Goal: Task Accomplishment & Management: Manage account settings

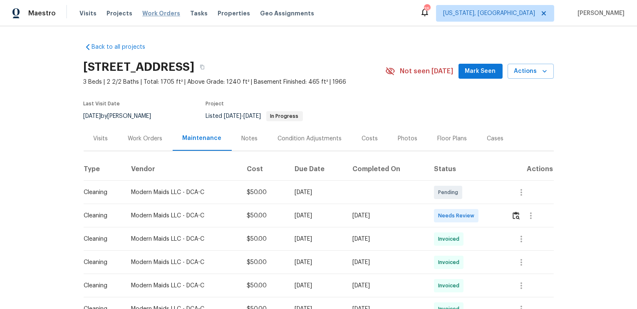
click at [151, 12] on span "Work Orders" at bounding box center [161, 13] width 38 height 8
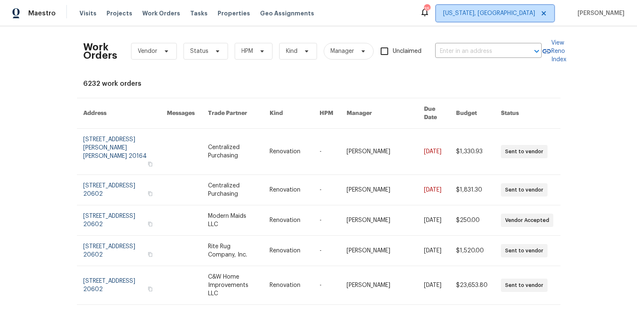
click at [519, 17] on span "Washington, DC" at bounding box center [489, 13] width 92 height 8
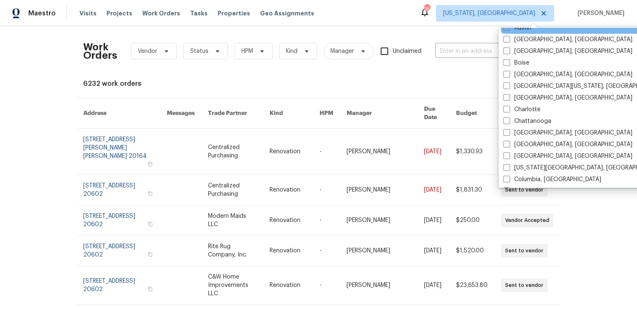
scroll to position [57, 0]
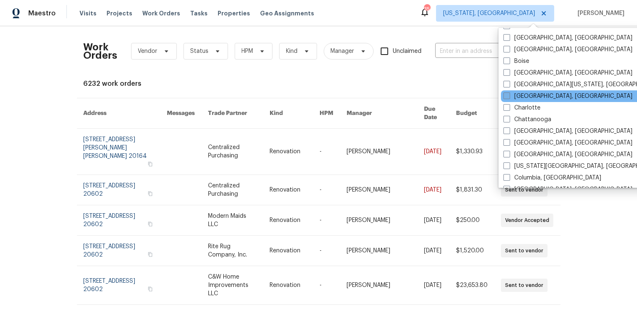
click at [509, 96] on span at bounding box center [506, 95] width 7 height 7
click at [509, 96] on input "Charleston, SC" at bounding box center [505, 94] width 5 height 5
checkbox input "true"
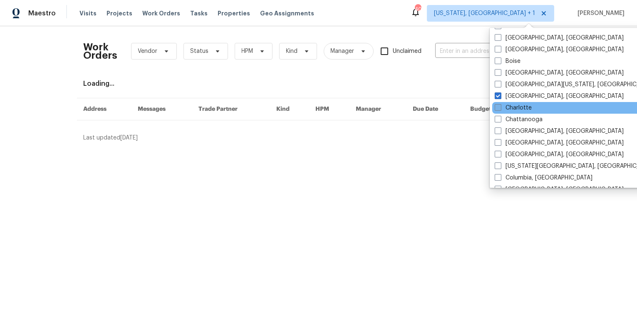
click at [501, 108] on span at bounding box center [498, 107] width 7 height 7
click at [500, 108] on input "Charlotte" at bounding box center [497, 106] width 5 height 5
checkbox input "true"
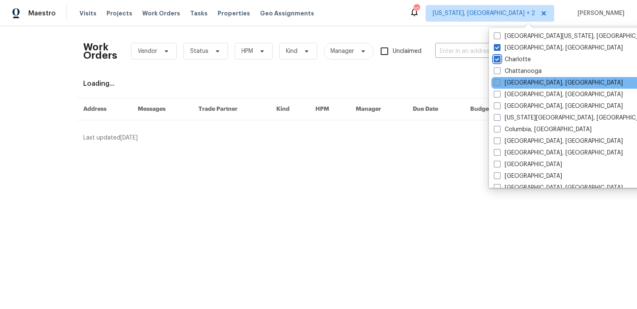
scroll to position [108, 0]
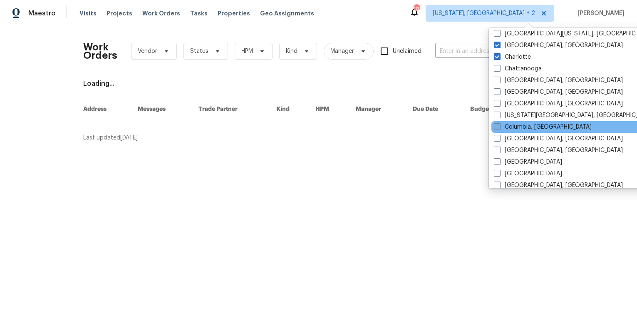
click at [495, 124] on span at bounding box center [497, 126] width 7 height 7
click at [495, 124] on input "Columbia, SC" at bounding box center [496, 125] width 5 height 5
checkbox input "true"
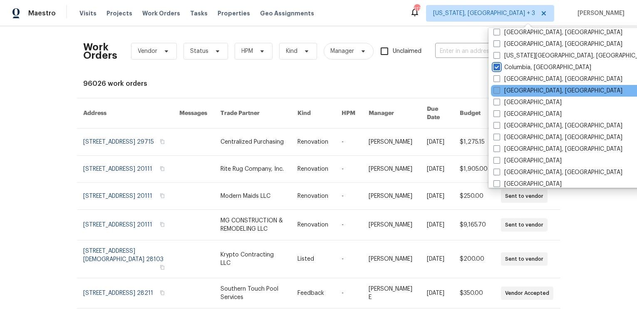
scroll to position [171, 0]
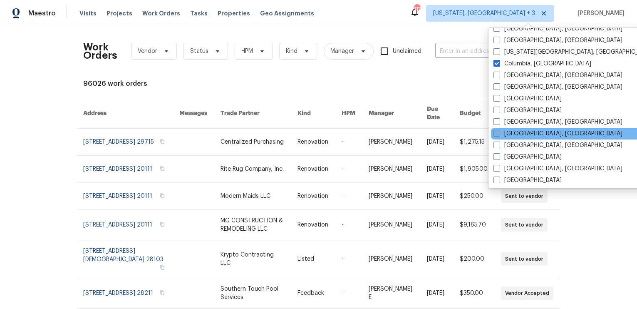
click at [497, 135] on span at bounding box center [496, 133] width 7 height 7
click at [497, 135] on input "Greensboro, NC" at bounding box center [495, 131] width 5 height 5
checkbox input "true"
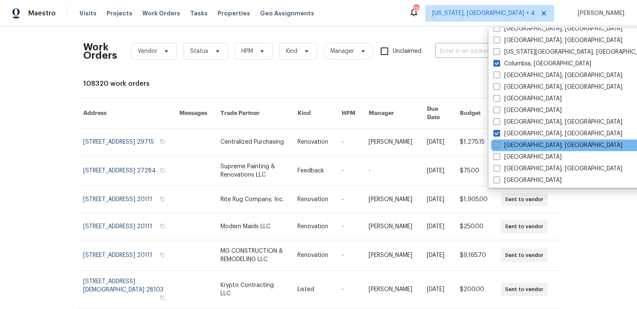
click at [496, 145] on span at bounding box center [496, 144] width 7 height 7
click at [496, 145] on input "Greenville, SC" at bounding box center [495, 143] width 5 height 5
checkbox input "true"
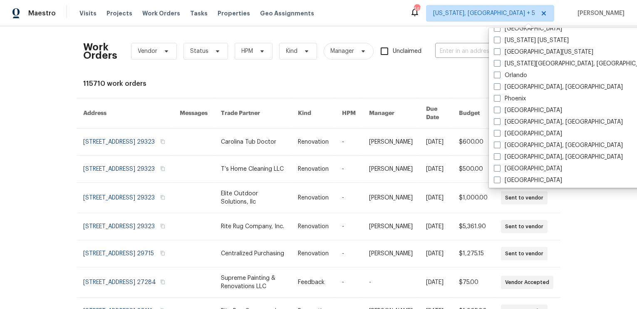
scroll to position [440, 0]
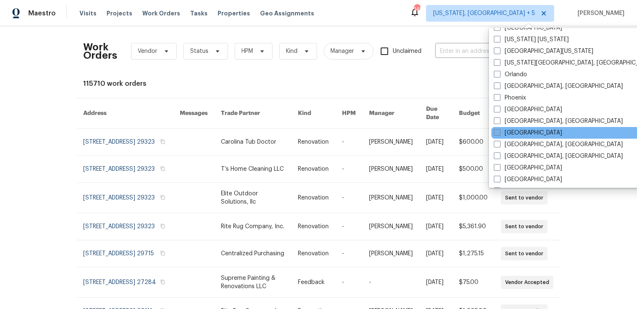
click at [496, 134] on span at bounding box center [497, 132] width 7 height 7
click at [496, 134] on input "Raleigh" at bounding box center [496, 131] width 5 height 5
checkbox input "true"
click at [429, 73] on div "Work Orders Vendor Status HPM Kind Manager Unclaimed ​ View Reno Index 171327 w…" at bounding box center [319, 237] width 470 height 409
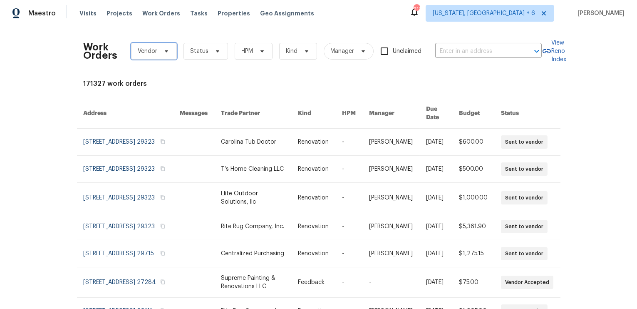
click at [167, 51] on icon at bounding box center [166, 51] width 7 height 7
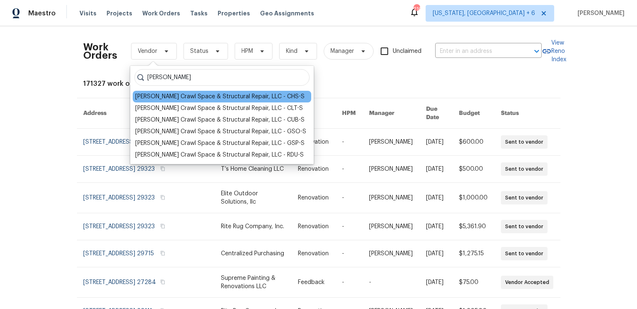
type input "falcone"
click at [193, 98] on div "Falcone Crawl Space & Structural Repair, LLC - CHS-S" at bounding box center [219, 96] width 169 height 8
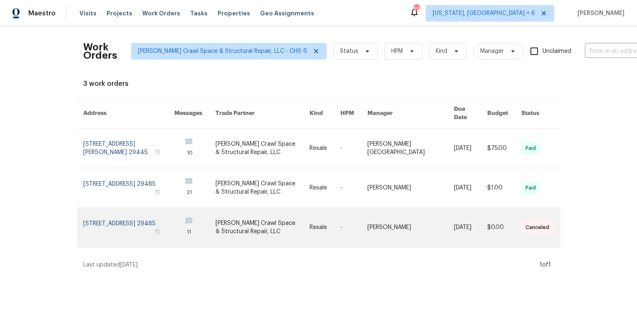
click at [153, 210] on link at bounding box center [129, 227] width 91 height 39
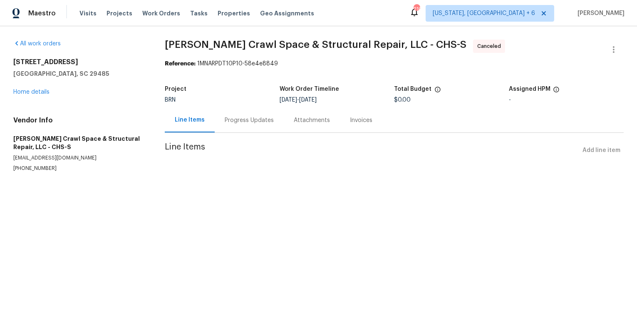
click at [234, 121] on div "Progress Updates" at bounding box center [249, 120] width 49 height 8
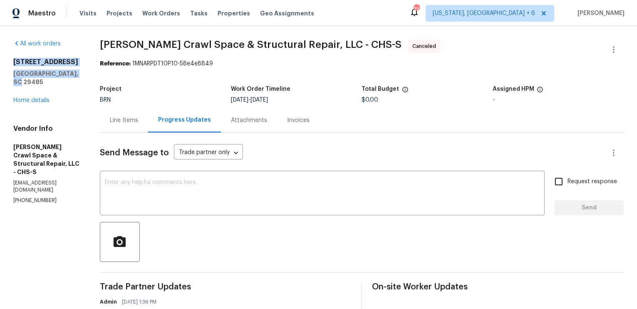
drag, startPoint x: 83, startPoint y: 74, endPoint x: 10, endPoint y: 60, distance: 73.7
copy div "103 Sycamore Dr Summerville, SC 29485"
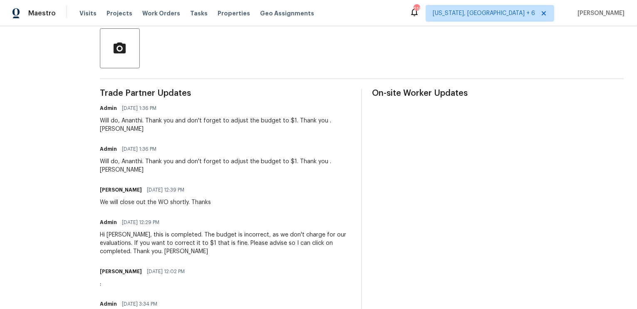
scroll to position [187, 0]
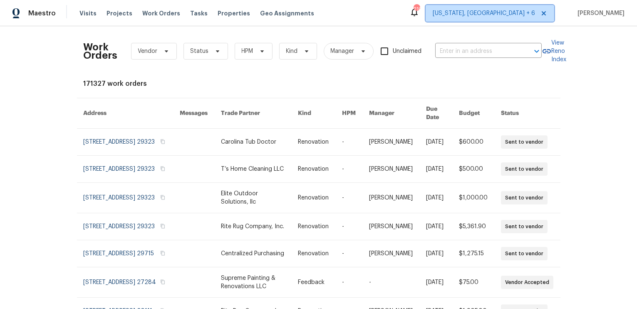
click at [510, 19] on span "Washington, DC + 6" at bounding box center [490, 13] width 129 height 17
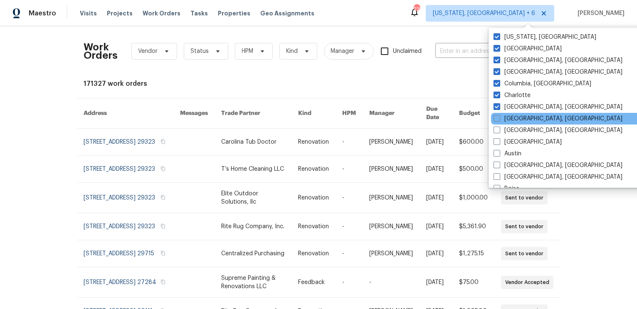
scroll to position [1, 0]
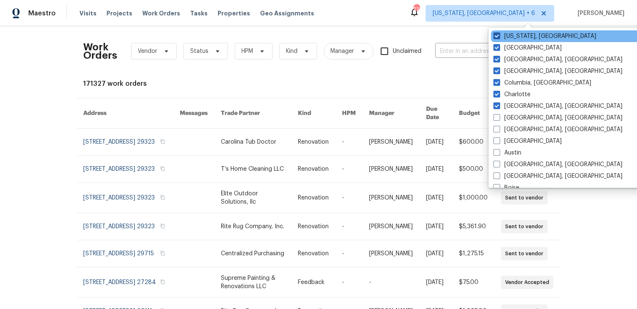
click at [497, 37] on span at bounding box center [496, 35] width 7 height 7
click at [497, 37] on input "Washington, DC" at bounding box center [495, 34] width 5 height 5
checkbox input "false"
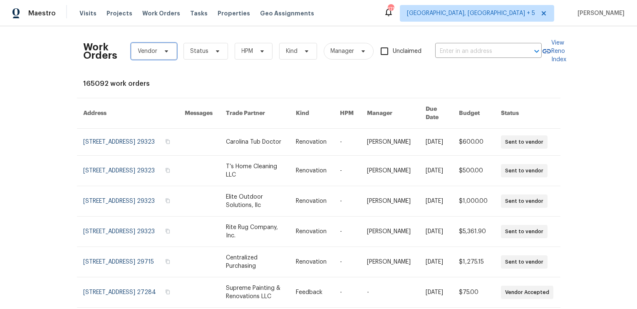
click at [145, 53] on span "Vendor" at bounding box center [148, 51] width 20 height 8
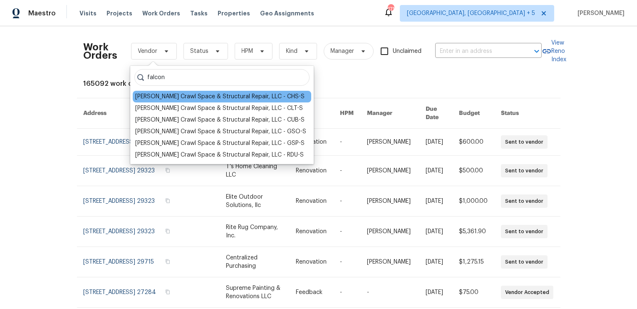
type input "falcon"
click at [157, 97] on div "Falcone Crawl Space & Structural Repair, LLC - CHS-S" at bounding box center [219, 96] width 169 height 8
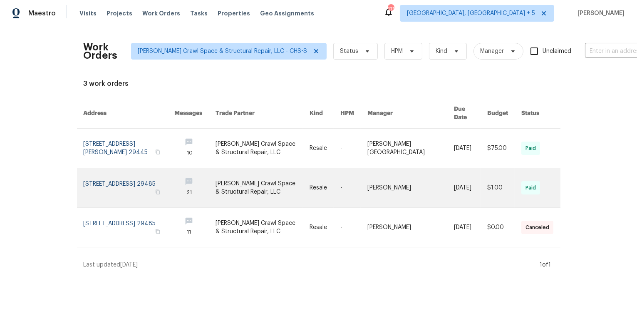
click at [116, 177] on link at bounding box center [129, 187] width 91 height 39
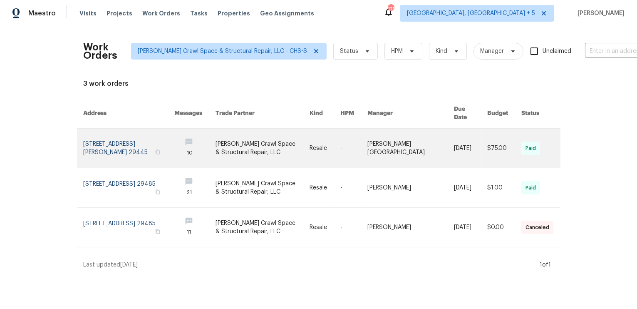
click at [133, 133] on link at bounding box center [129, 148] width 91 height 39
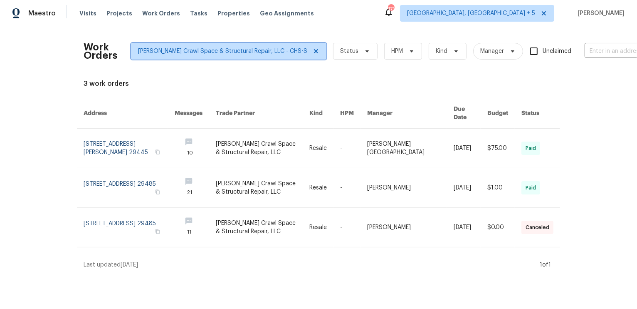
click at [285, 50] on span "Falcone Crawl Space & Structural Repair, LLC - CHS-S" at bounding box center [229, 51] width 196 height 17
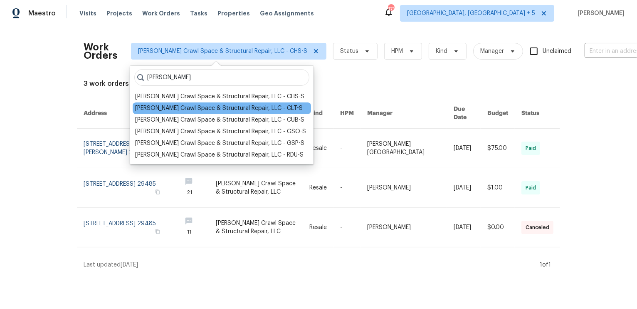
type input "falcone"
click at [199, 106] on div "Falcone Crawl Space & Structural Repair, LLC - CLT-S" at bounding box center [219, 108] width 168 height 8
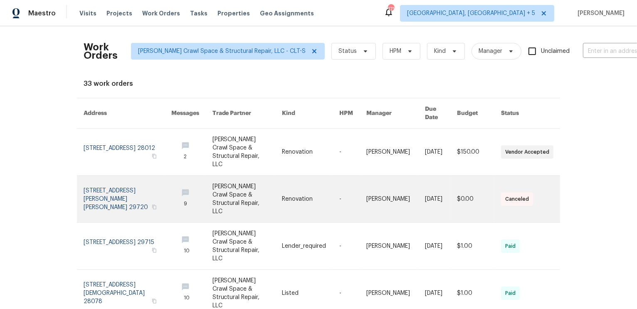
click at [131, 183] on link at bounding box center [128, 199] width 88 height 47
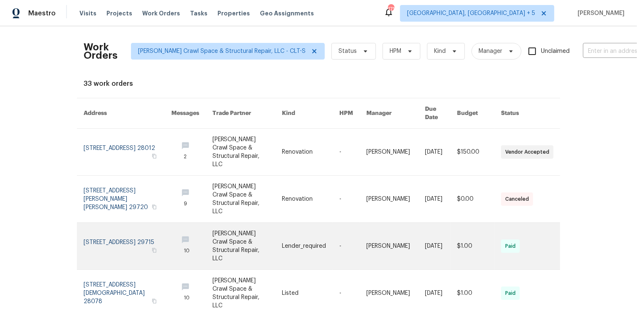
click at [127, 223] on link at bounding box center [128, 246] width 88 height 47
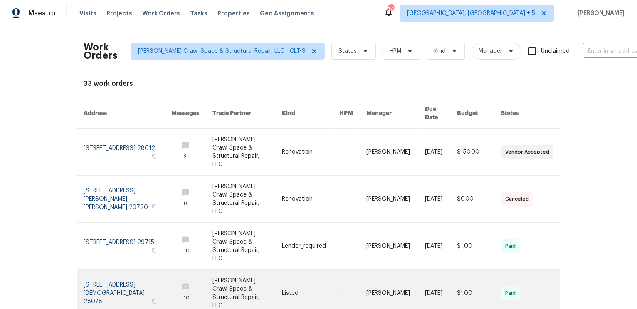
click at [116, 270] on link at bounding box center [128, 293] width 88 height 47
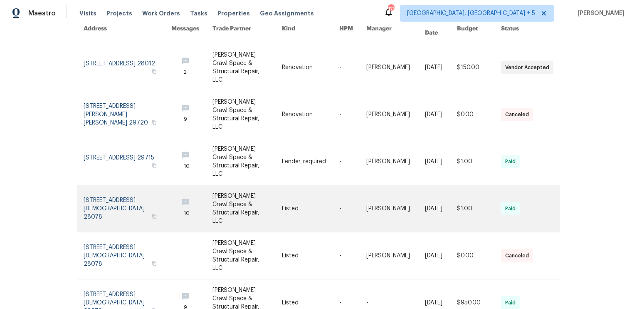
scroll to position [86, 0]
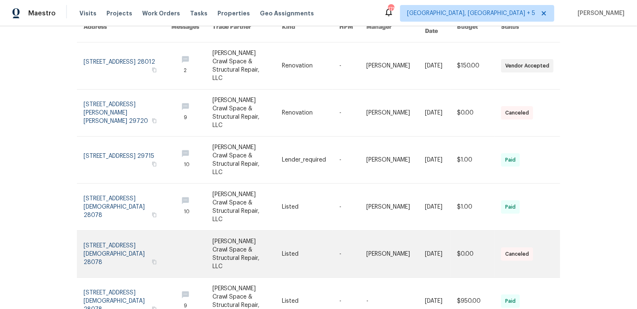
click at [114, 230] on link at bounding box center [128, 253] width 88 height 47
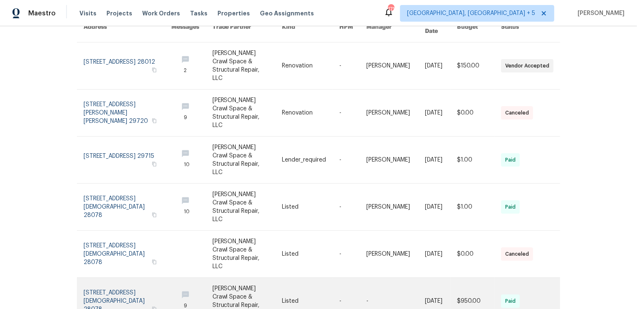
click at [116, 277] on link at bounding box center [128, 300] width 88 height 47
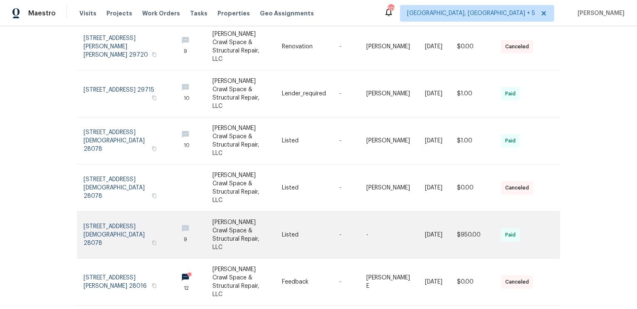
scroll to position [161, 0]
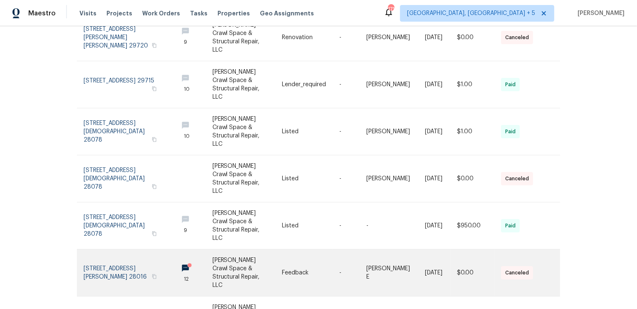
click at [111, 249] on link at bounding box center [128, 272] width 88 height 47
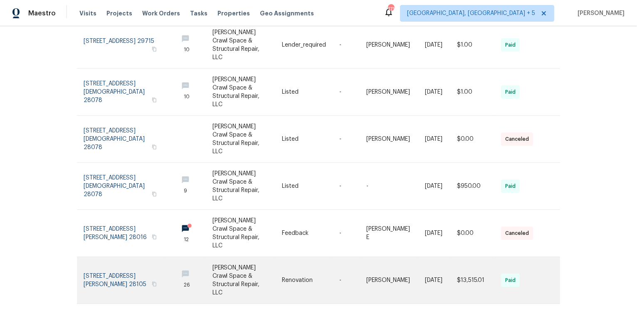
scroll to position [207, 0]
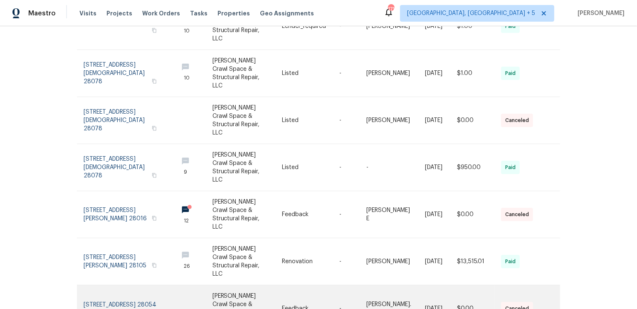
scroll to position [235, 0]
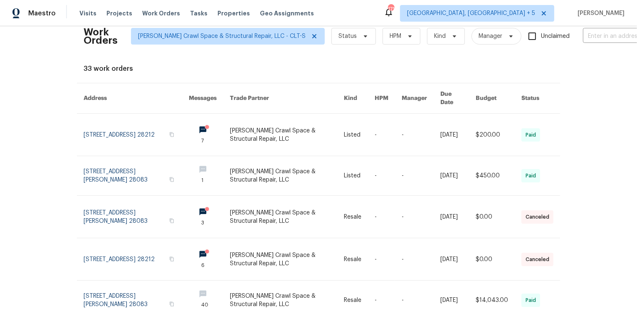
scroll to position [0, 0]
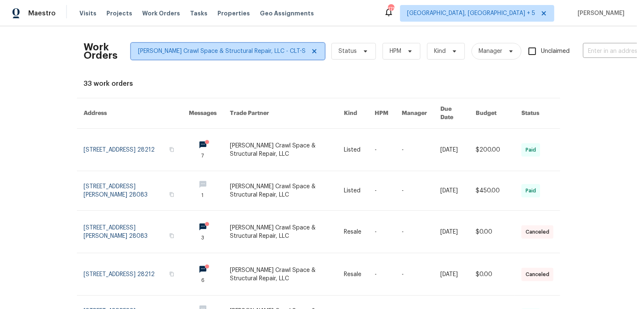
click at [250, 52] on span "Falcone Crawl Space & Structural Repair, LLC - CLT-S" at bounding box center [222, 51] width 168 height 8
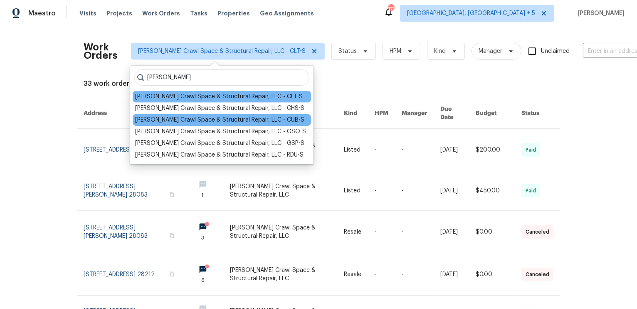
type input "falcone"
click at [194, 120] on div "Falcone Crawl Space & Structural Repair, LLC - CUB-S" at bounding box center [219, 120] width 169 height 8
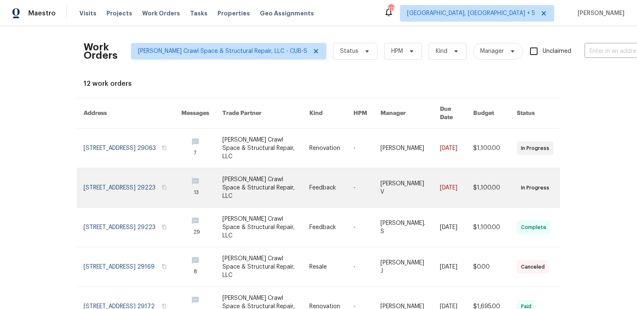
click at [123, 178] on link at bounding box center [133, 187] width 98 height 39
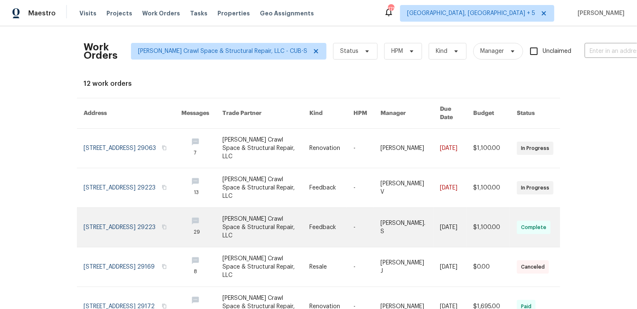
click at [128, 223] on link at bounding box center [133, 227] width 98 height 39
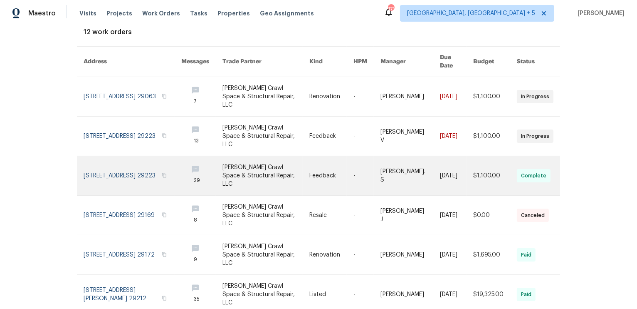
scroll to position [53, 0]
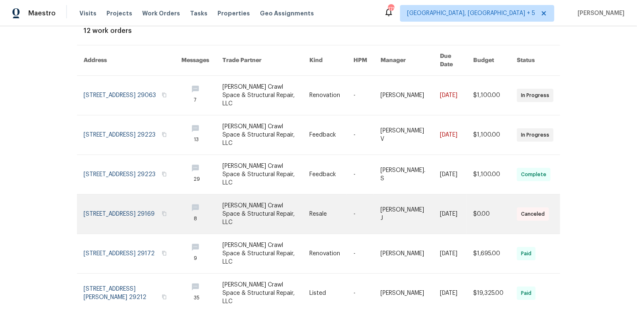
click at [125, 209] on link at bounding box center [133, 213] width 98 height 39
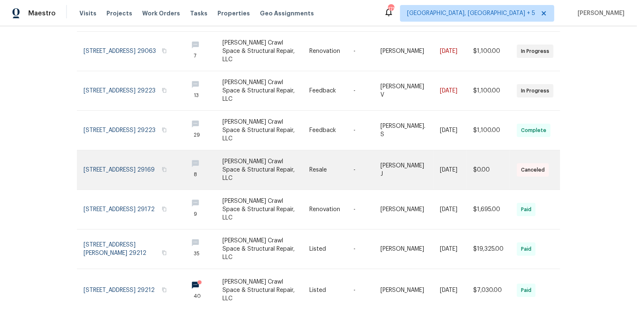
scroll to position [119, 0]
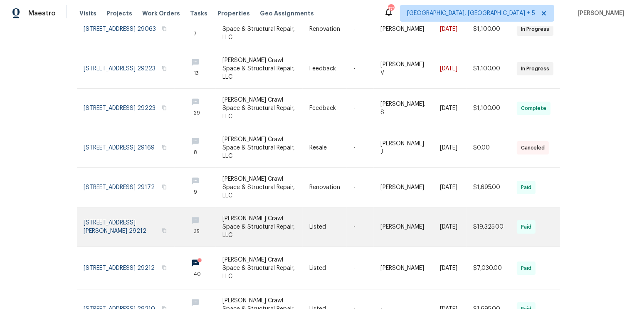
click at [125, 213] on link at bounding box center [133, 226] width 98 height 39
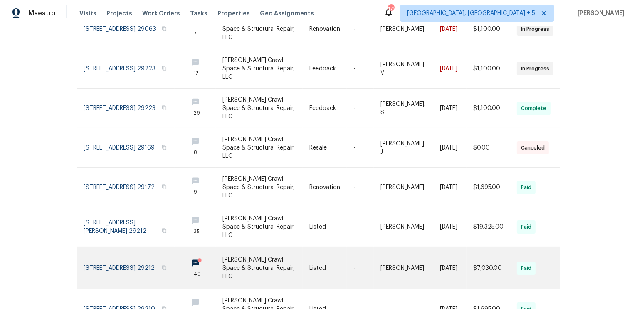
click at [127, 268] on link at bounding box center [133, 268] width 98 height 42
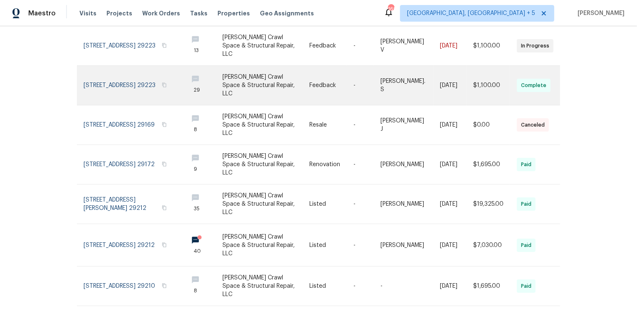
scroll to position [0, 0]
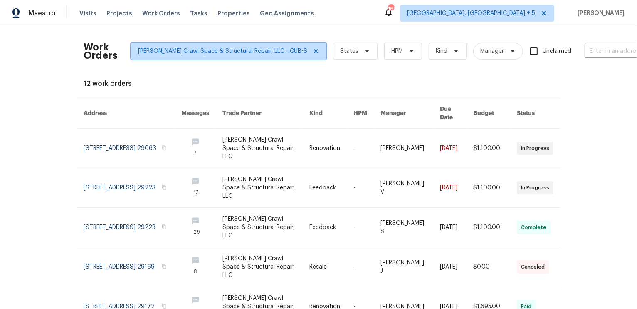
click at [246, 52] on span "Falcone Crawl Space & Structural Repair, LLC - CUB-S" at bounding box center [222, 51] width 169 height 8
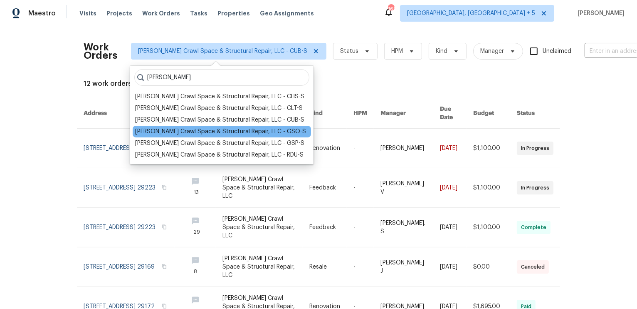
type input "falcone"
click at [206, 128] on div "Falcone Crawl Space & Structural Repair, LLC - GSO-S" at bounding box center [220, 131] width 171 height 8
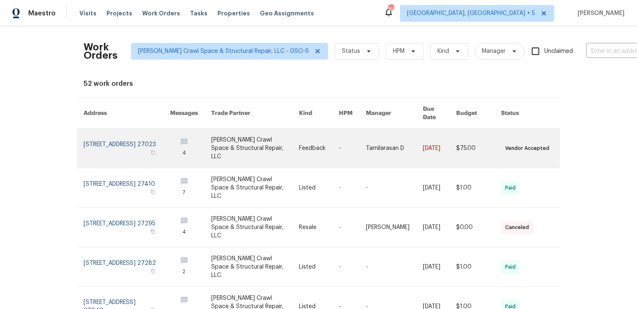
click at [115, 143] on link at bounding box center [127, 148] width 87 height 39
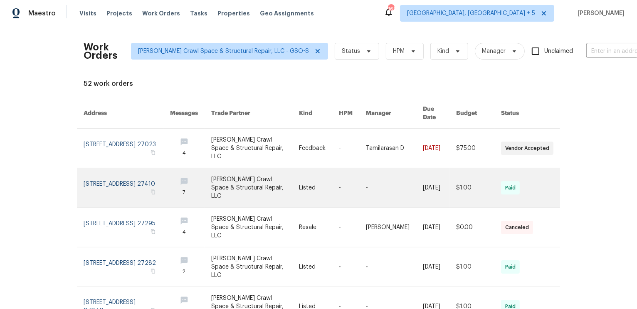
click at [116, 178] on link at bounding box center [127, 187] width 87 height 39
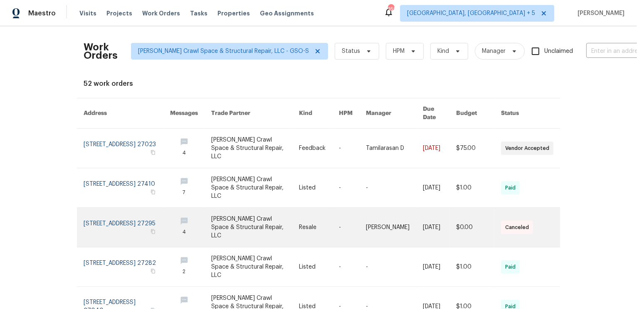
click at [115, 218] on link at bounding box center [127, 227] width 87 height 39
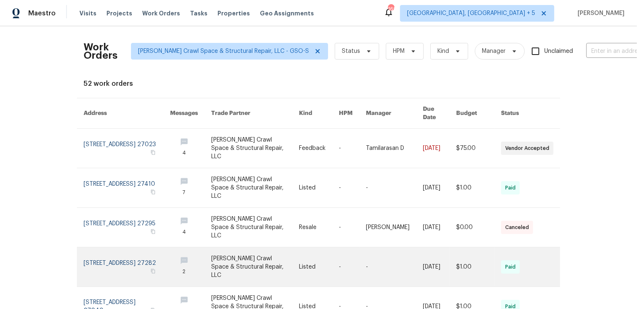
click at [116, 253] on link at bounding box center [127, 266] width 87 height 39
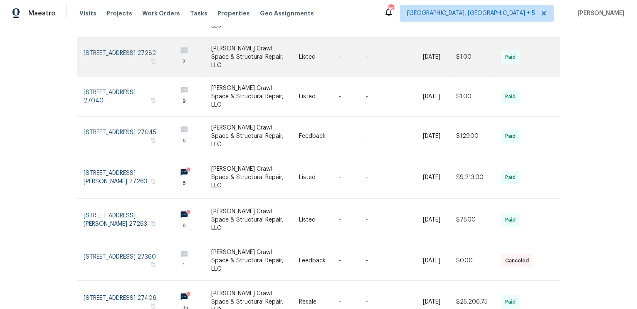
scroll to position [213, 0]
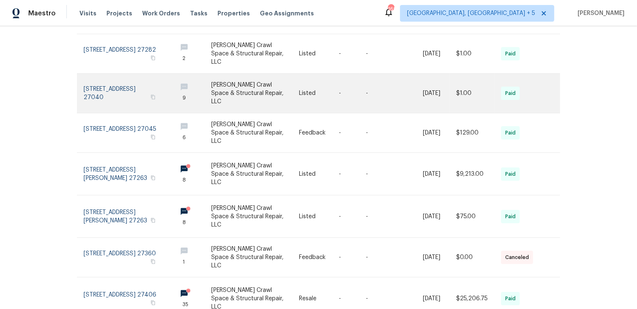
click at [95, 83] on link at bounding box center [127, 93] width 87 height 39
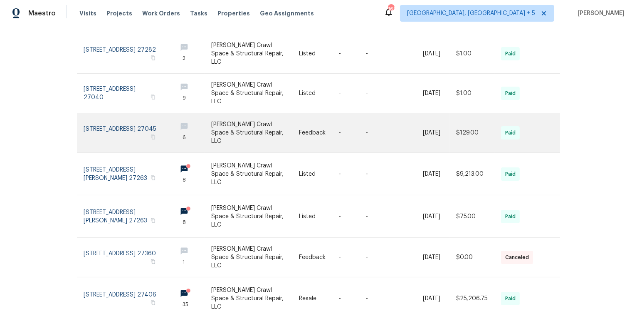
click at [101, 122] on link at bounding box center [127, 132] width 87 height 39
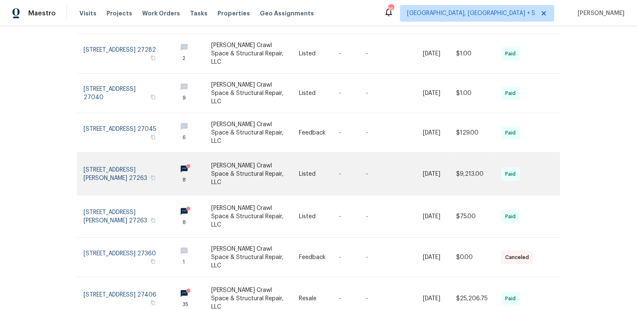
click at [103, 164] on link at bounding box center [127, 174] width 87 height 42
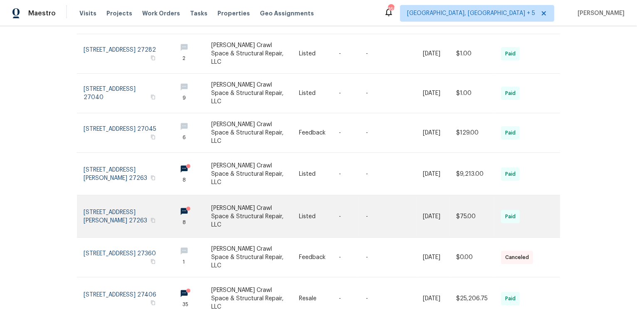
click at [109, 202] on link at bounding box center [127, 216] width 87 height 42
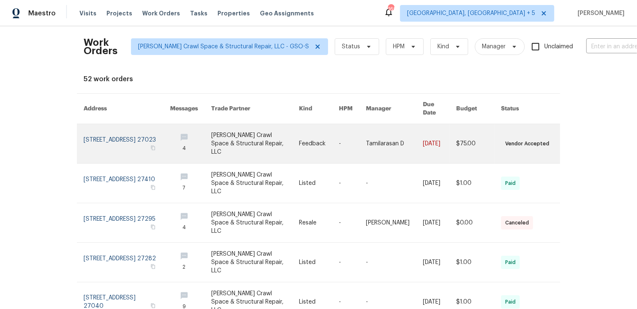
scroll to position [0, 0]
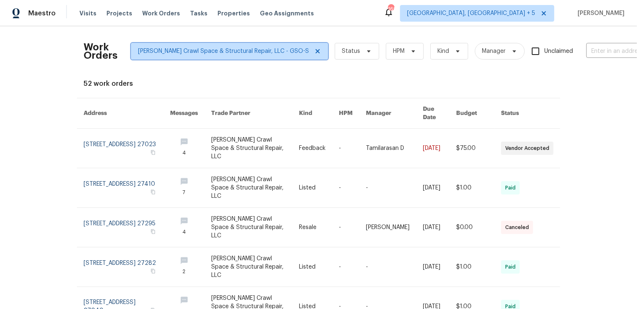
click at [204, 57] on span "Falcone Crawl Space & Structural Repair, LLC - GSO-S" at bounding box center [229, 51] width 197 height 17
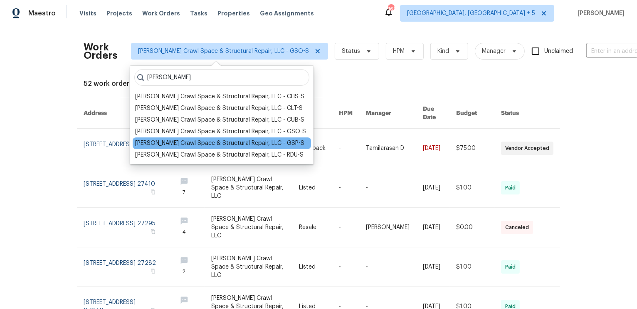
type input "falcone"
click at [201, 144] on div "Falcone Crawl Space & Structural Repair, LLC - GSP-S" at bounding box center [219, 143] width 169 height 8
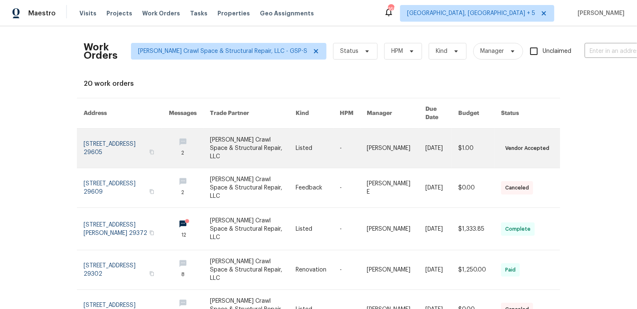
click at [120, 145] on link at bounding box center [126, 148] width 85 height 39
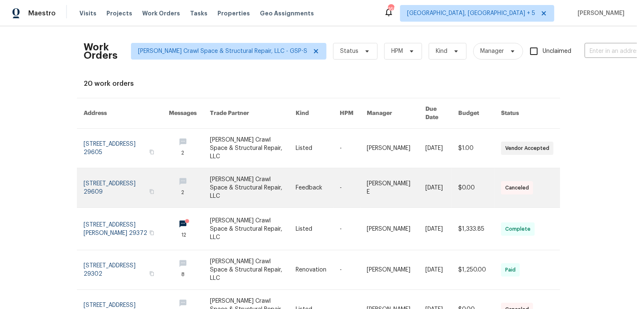
click at [117, 183] on link at bounding box center [126, 187] width 85 height 39
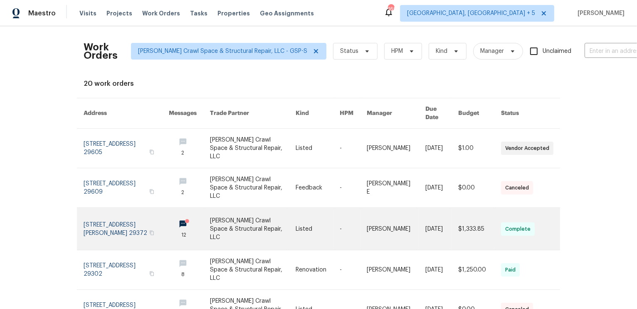
click at [119, 226] on link at bounding box center [126, 229] width 85 height 42
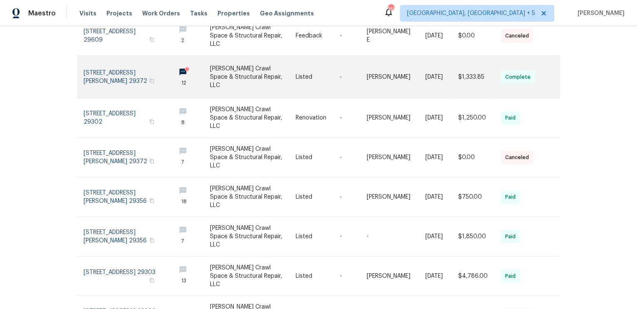
scroll to position [154, 0]
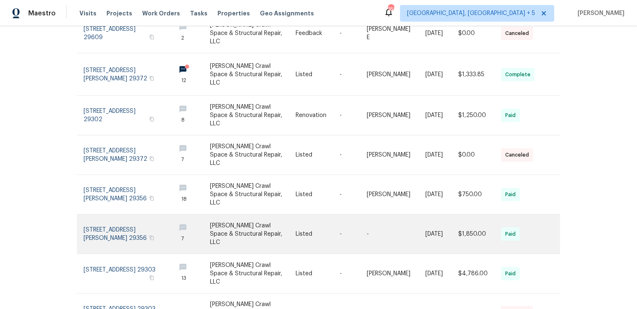
click at [116, 220] on link at bounding box center [126, 233] width 85 height 39
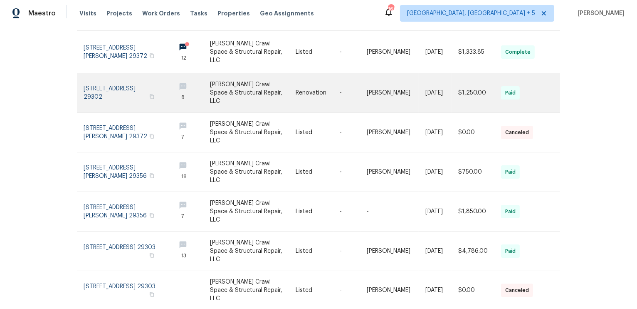
scroll to position [0, 0]
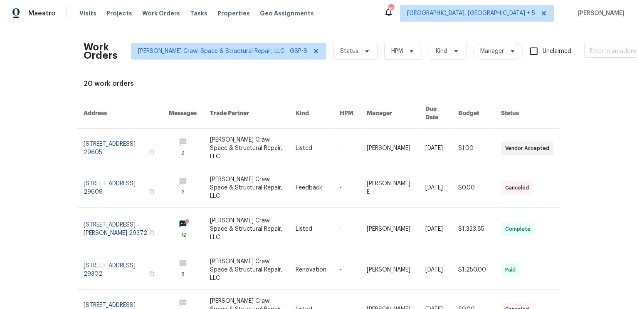
click at [585, 52] on input "text" at bounding box center [626, 51] width 83 height 13
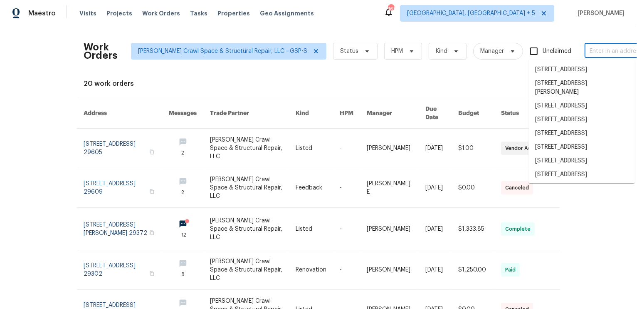
paste input "10 Maplecroft St., Greenville, SC"
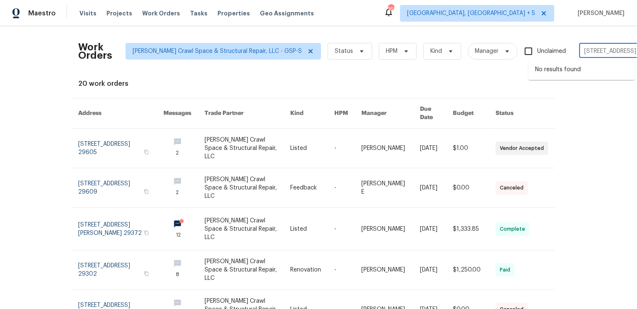
type input "10 Maplecroft St"
click at [582, 69] on li "10 Maplecroft St, Greenville, SC 29609" at bounding box center [582, 70] width 106 height 14
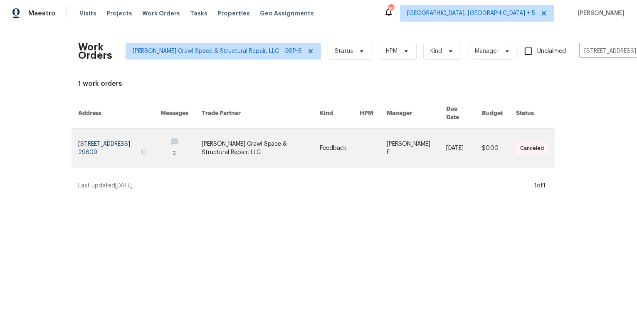
click at [109, 137] on link at bounding box center [119, 148] width 82 height 39
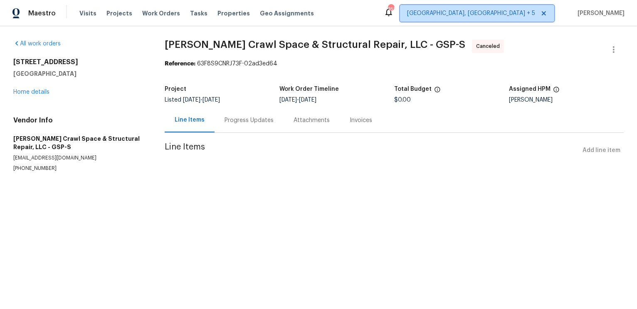
click at [517, 15] on span "Charleston, SC + 5" at bounding box center [471, 13] width 128 height 8
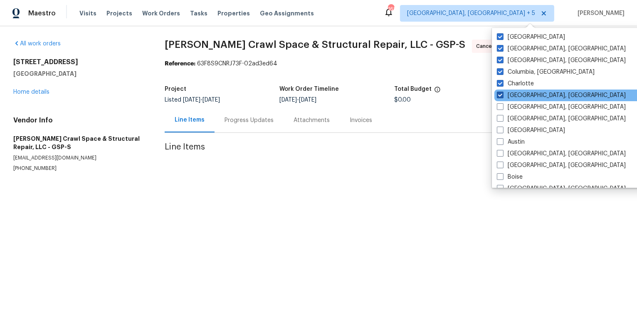
click at [503, 93] on span at bounding box center [500, 95] width 7 height 7
click at [503, 93] on input "Charleston, SC" at bounding box center [499, 93] width 5 height 5
checkbox input "false"
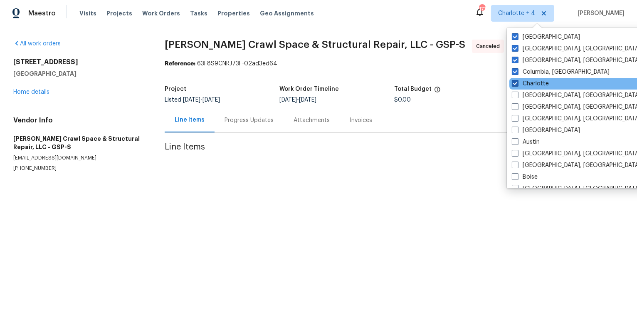
click at [516, 84] on span at bounding box center [515, 83] width 7 height 7
click at [516, 84] on input "Charlotte" at bounding box center [514, 81] width 5 height 5
checkbox input "false"
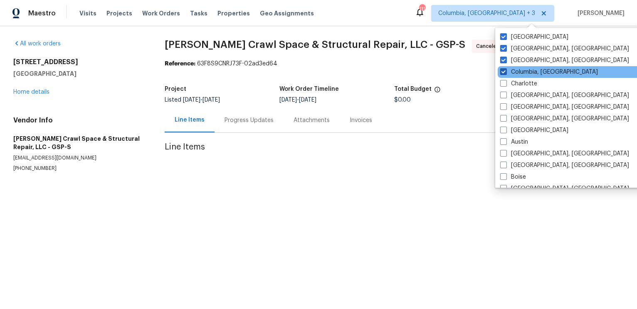
click at [505, 73] on span at bounding box center [503, 71] width 7 height 7
click at [505, 73] on input "Columbia, SC" at bounding box center [502, 70] width 5 height 5
checkbox input "false"
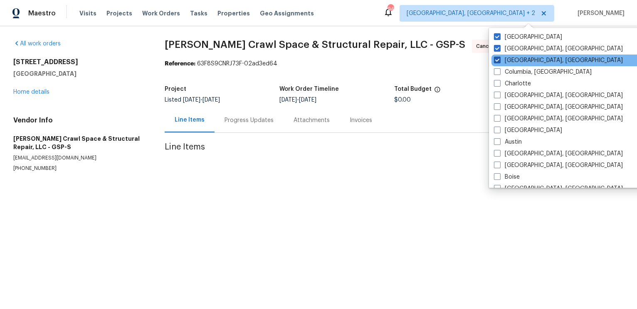
click at [502, 61] on label "Greensboro, NC" at bounding box center [558, 60] width 129 height 8
click at [500, 61] on input "Greensboro, NC" at bounding box center [496, 58] width 5 height 5
checkbox input "false"
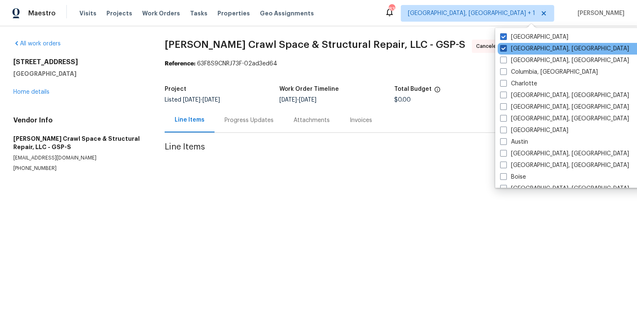
click at [505, 50] on span at bounding box center [503, 48] width 7 height 7
click at [505, 50] on input "Greenville, SC" at bounding box center [502, 47] width 5 height 5
checkbox input "false"
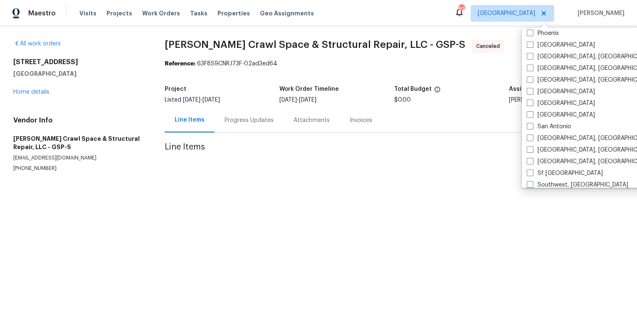
scroll to position [557, 0]
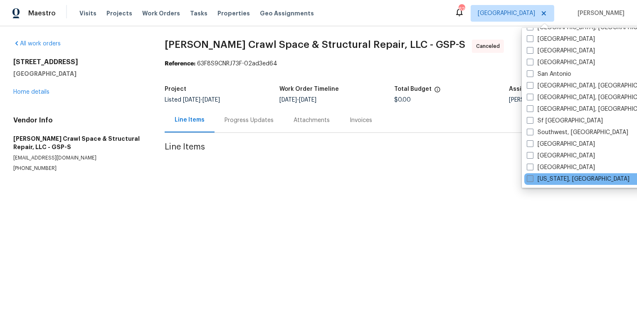
click at [531, 179] on span at bounding box center [530, 178] width 7 height 7
click at [531, 179] on input "Washington, DC" at bounding box center [529, 177] width 5 height 5
checkbox input "true"
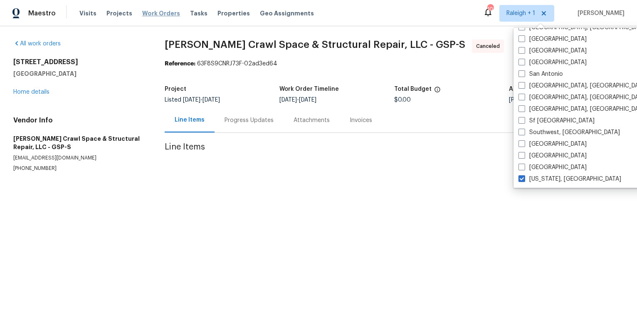
click at [156, 14] on span "Work Orders" at bounding box center [161, 13] width 38 height 8
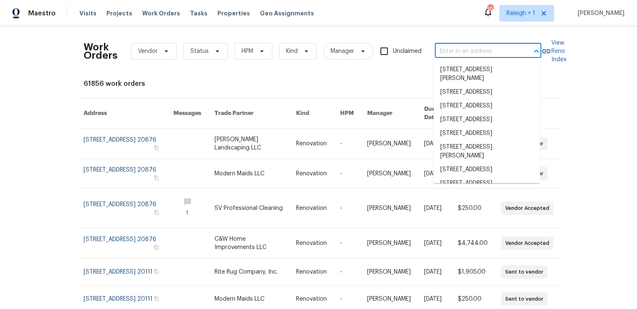
click at [454, 50] on input "text" at bounding box center [476, 51] width 83 height 13
paste input "14828 Anderson Ct"
type input "14828 Anderson Ct"
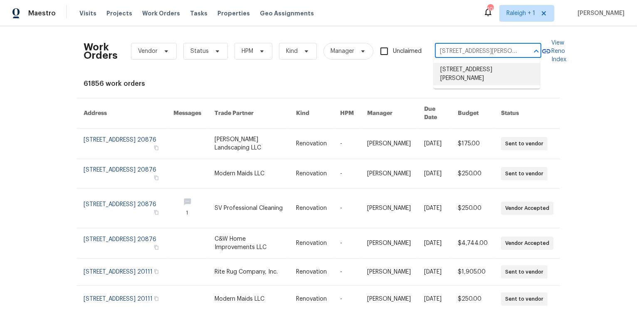
click at [463, 71] on li "14828 Anderson Ct, Woodbridge, VA 22193" at bounding box center [487, 74] width 106 height 22
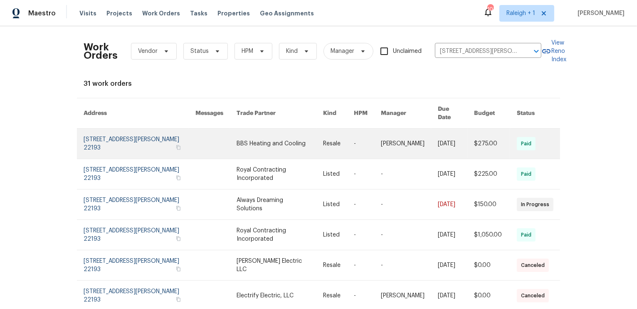
click at [124, 130] on link at bounding box center [140, 144] width 112 height 30
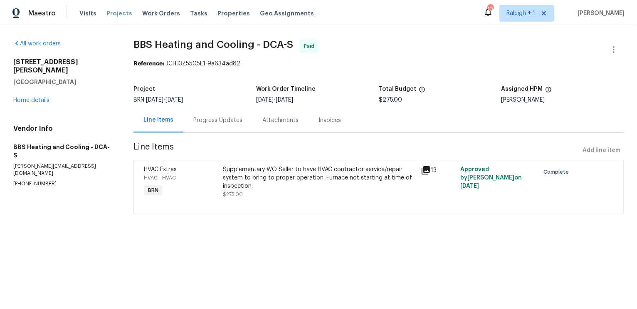
click at [116, 13] on span "Projects" at bounding box center [119, 13] width 26 height 8
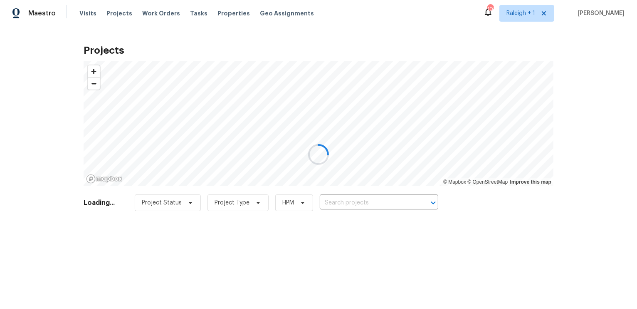
click at [154, 13] on div at bounding box center [318, 154] width 637 height 309
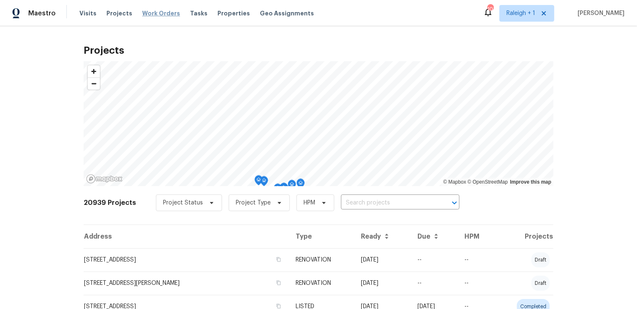
click at [153, 13] on span "Work Orders" at bounding box center [161, 13] width 38 height 8
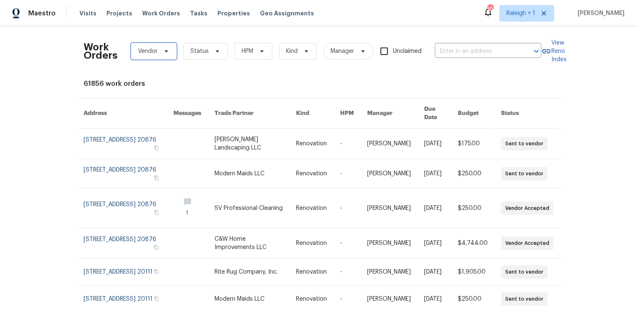
click at [156, 50] on span "Vendor" at bounding box center [148, 51] width 20 height 8
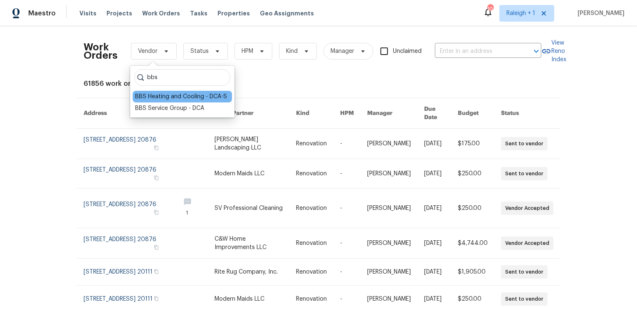
type input "bbs"
click at [183, 98] on div "BBS Heating and Cooling - DCA-S" at bounding box center [181, 96] width 92 height 8
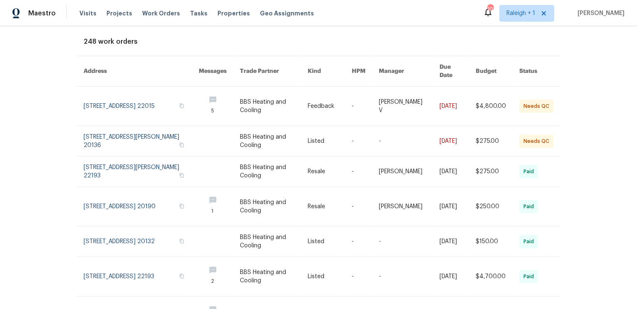
scroll to position [43, 0]
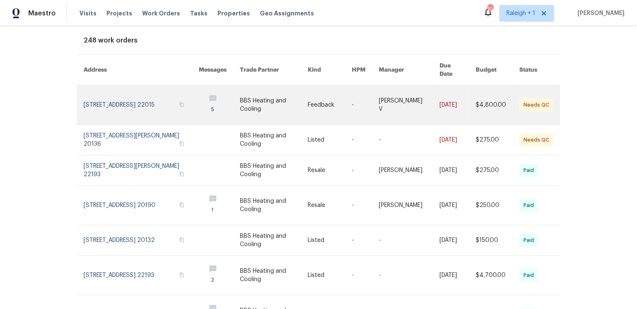
click at [139, 92] on link at bounding box center [141, 104] width 115 height 39
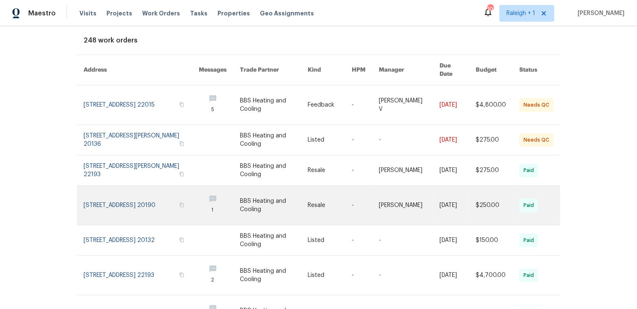
click at [139, 186] on link at bounding box center [141, 205] width 115 height 39
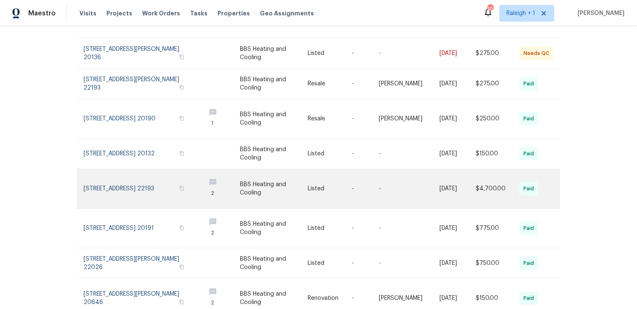
scroll to position [130, 0]
click at [131, 173] on link at bounding box center [141, 187] width 115 height 39
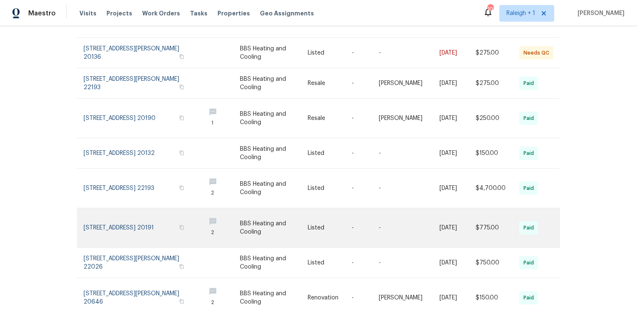
click at [137, 213] on link at bounding box center [141, 227] width 115 height 39
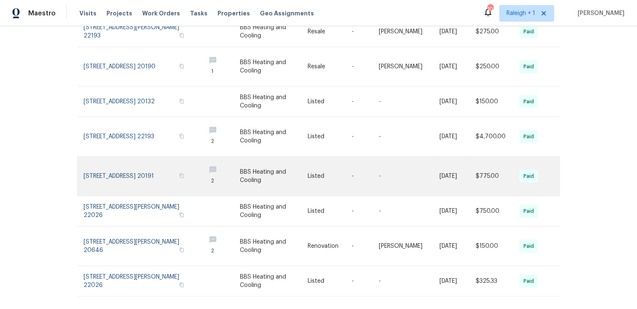
scroll to position [186, 0]
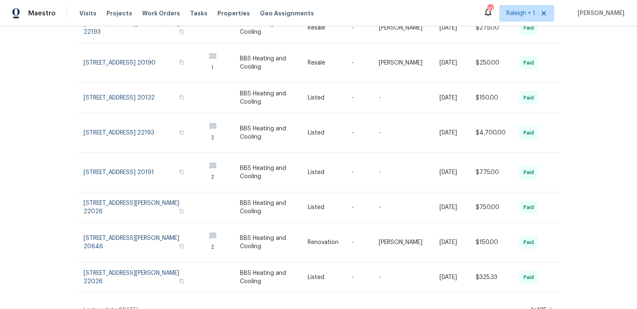
click at [552, 307] on icon at bounding box center [551, 310] width 3 height 6
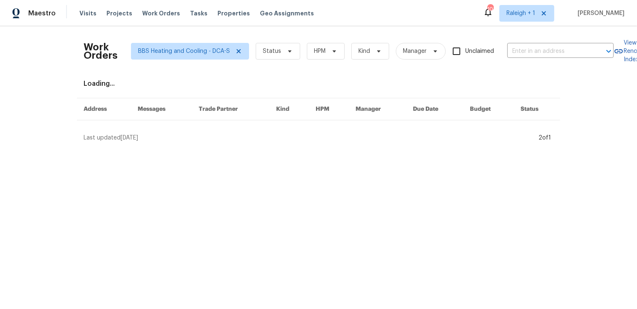
scroll to position [0, 0]
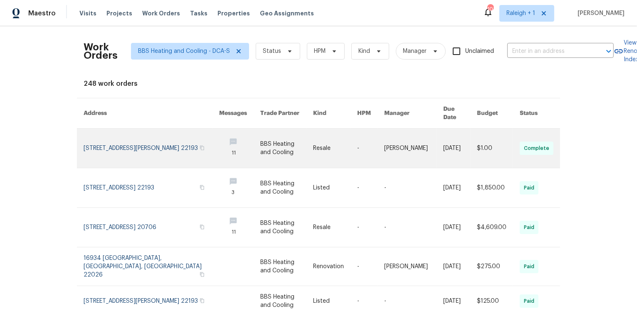
click at [145, 141] on link at bounding box center [152, 148] width 136 height 39
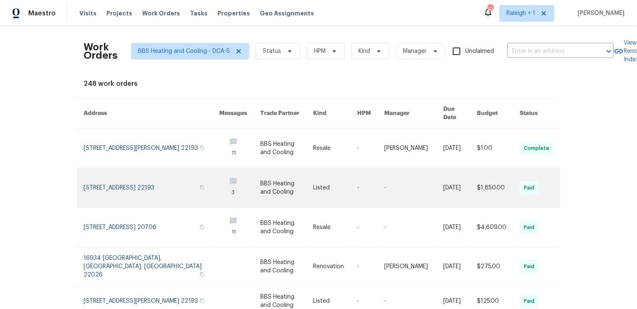
click at [136, 172] on link at bounding box center [152, 187] width 136 height 39
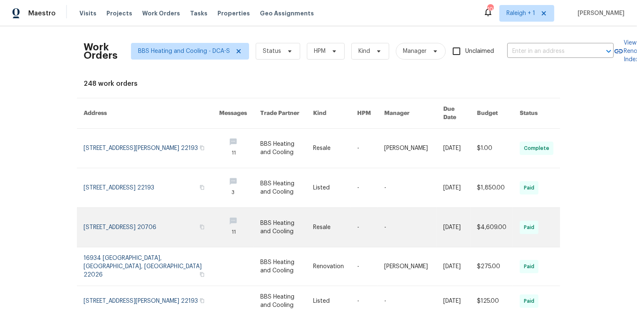
click at [144, 215] on link at bounding box center [152, 227] width 136 height 39
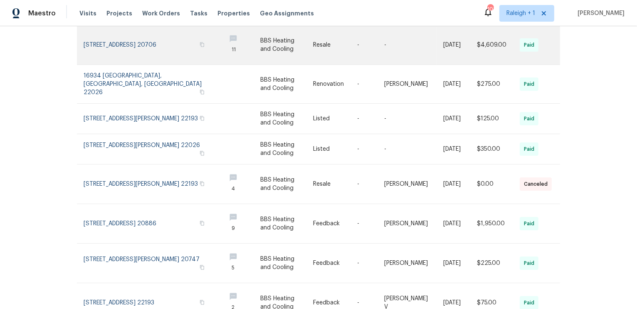
scroll to position [183, 0]
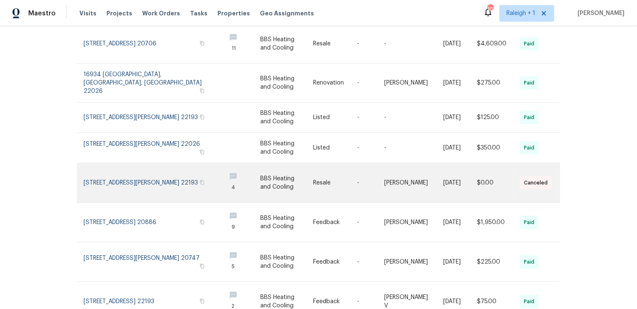
click at [136, 163] on link at bounding box center [152, 182] width 136 height 39
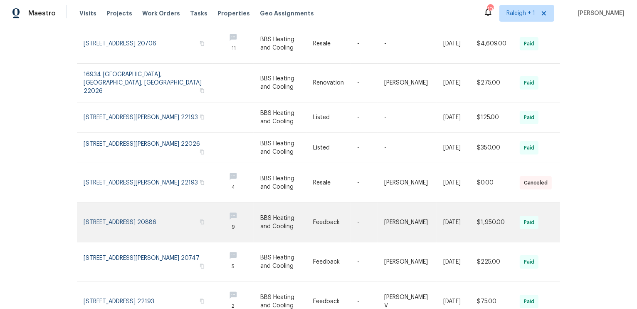
click at [134, 203] on link at bounding box center [152, 222] width 136 height 39
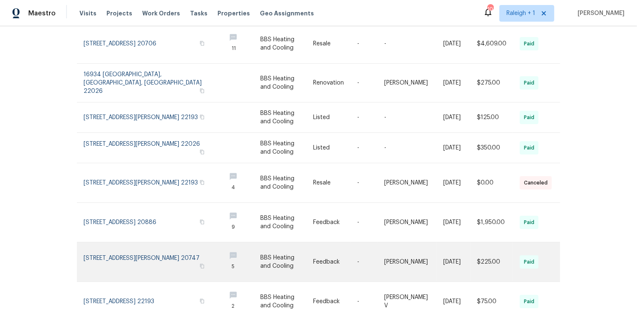
click at [126, 242] on link at bounding box center [152, 261] width 136 height 39
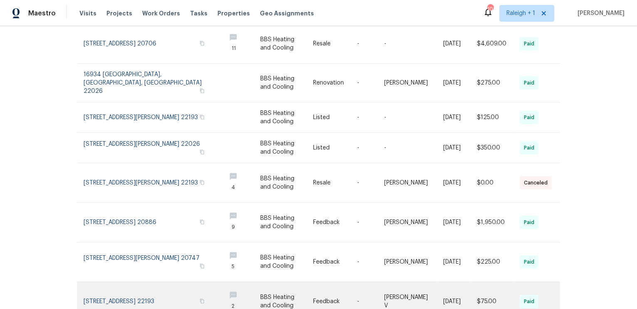
click at [126, 282] on link at bounding box center [152, 301] width 136 height 39
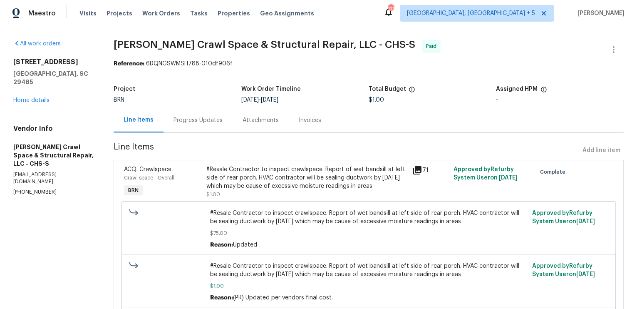
click at [207, 119] on div "Progress Updates" at bounding box center [197, 120] width 49 height 8
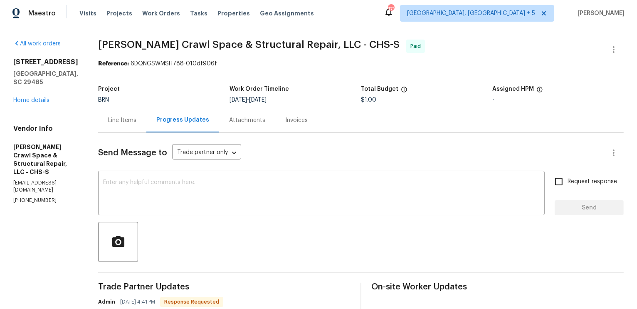
click at [78, 60] on h2 "[STREET_ADDRESS]" at bounding box center [45, 62] width 65 height 8
drag, startPoint x: 81, startPoint y: 73, endPoint x: 1, endPoint y: 58, distance: 81.3
copy div "503 Middleton Blvd Summerville, SC 29485"
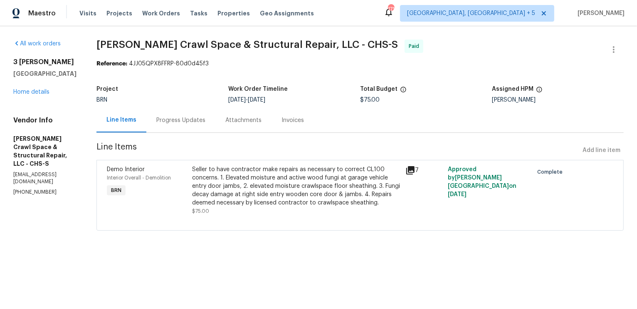
click at [198, 121] on div "Progress Updates" at bounding box center [180, 120] width 49 height 8
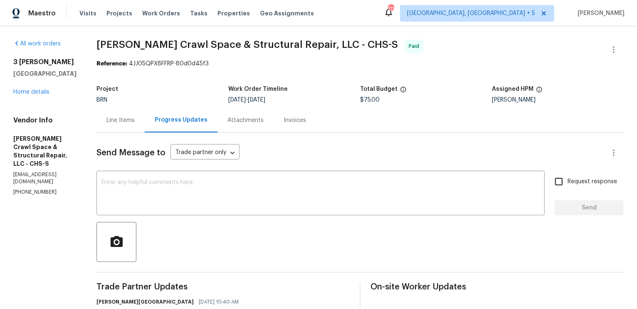
drag, startPoint x: 84, startPoint y: 74, endPoint x: 13, endPoint y: 61, distance: 72.2
copy div "3 Tommy Cir Goose Creek, SC 29445"
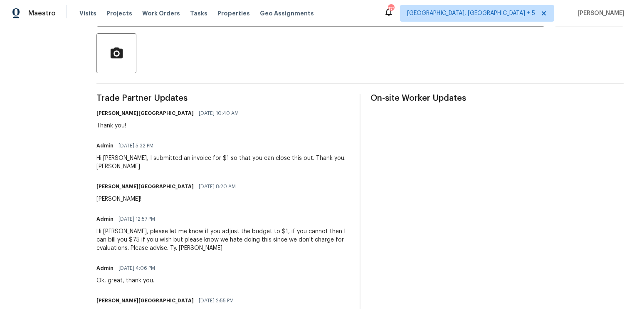
scroll to position [190, 0]
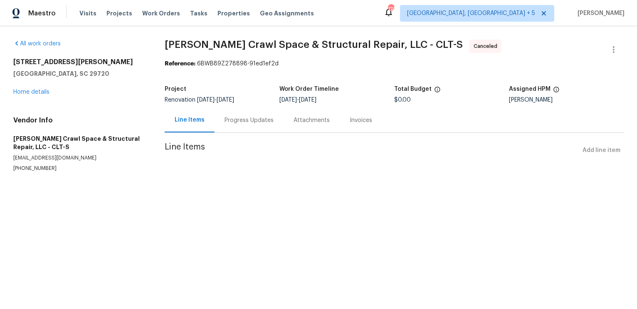
click at [246, 122] on div "Progress Updates" at bounding box center [249, 120] width 49 height 8
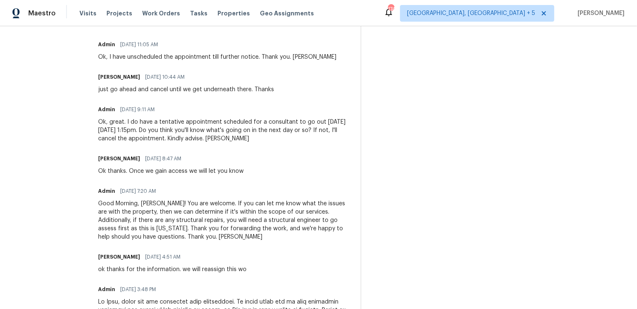
scroll to position [309, 0]
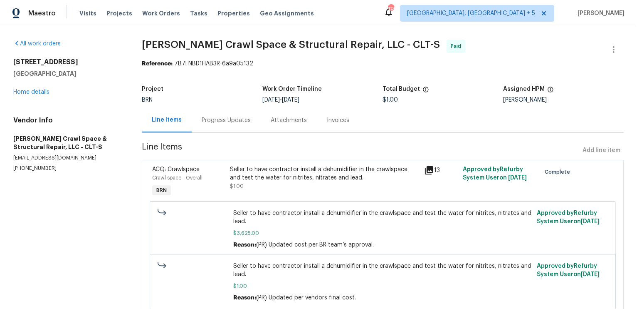
click at [240, 120] on div "Progress Updates" at bounding box center [226, 120] width 49 height 8
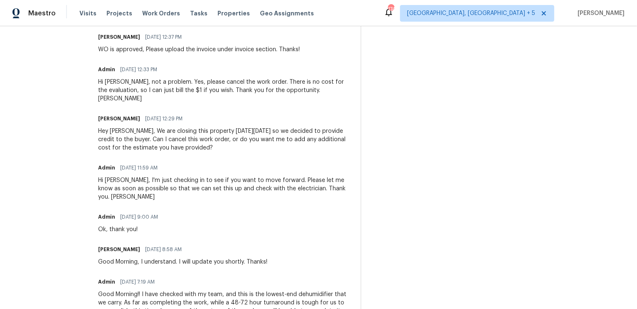
scroll to position [258, 0]
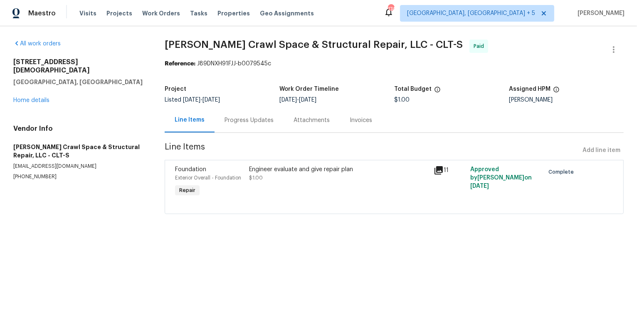
click at [240, 122] on div "Progress Updates" at bounding box center [249, 120] width 49 height 8
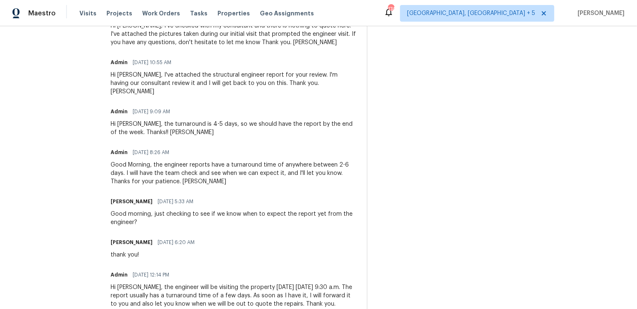
scroll to position [562, 0]
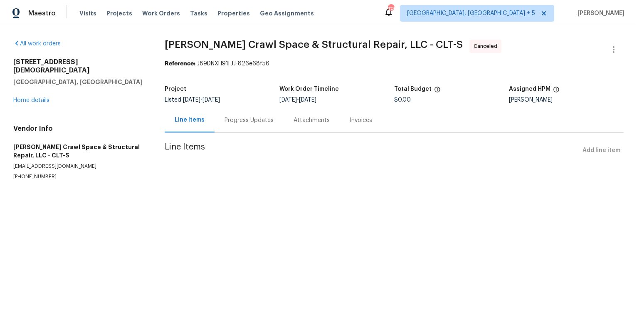
click at [226, 116] on div "Progress Updates" at bounding box center [249, 120] width 49 height 8
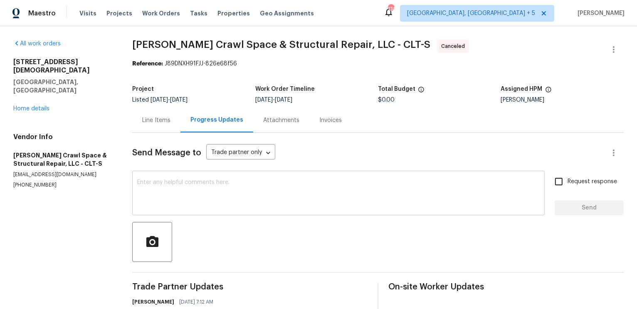
scroll to position [49, 0]
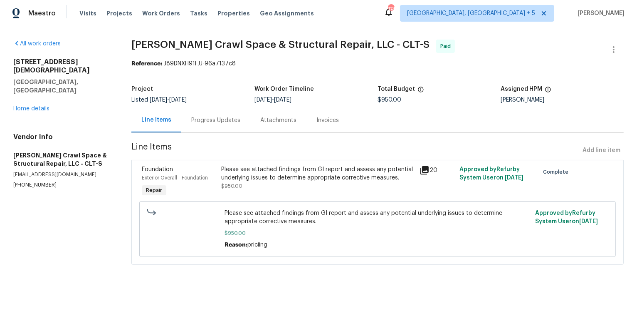
click at [220, 119] on div "Progress Updates" at bounding box center [215, 120] width 49 height 8
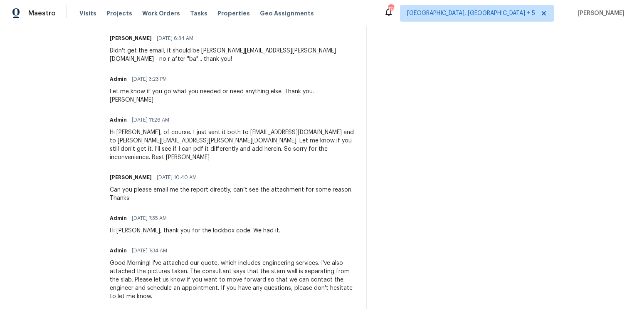
scroll to position [418, 0]
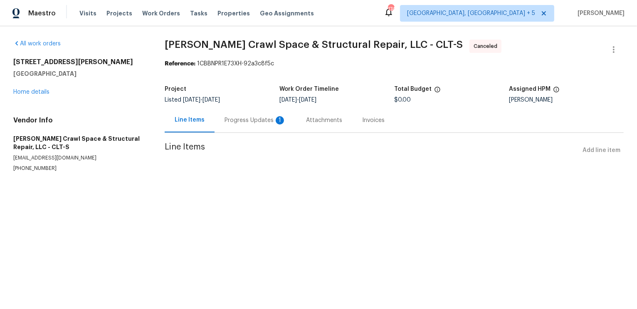
click at [242, 123] on div "Progress Updates 1" at bounding box center [256, 120] width 62 height 8
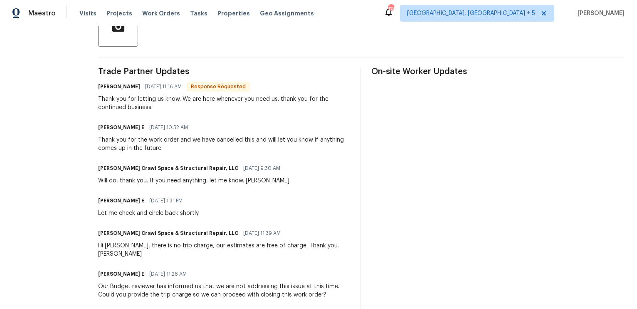
scroll to position [209, 0]
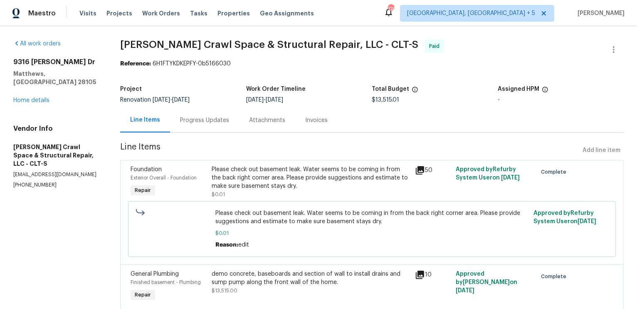
click at [207, 117] on div "Progress Updates" at bounding box center [204, 120] width 49 height 8
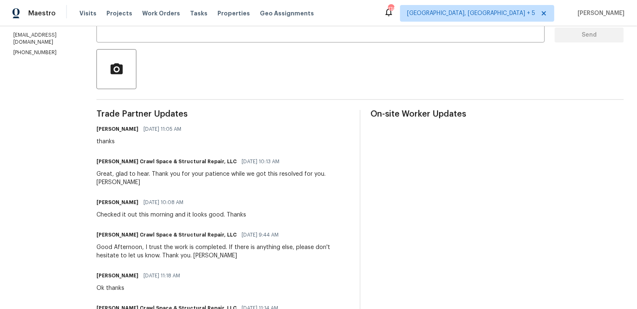
scroll to position [176, 0]
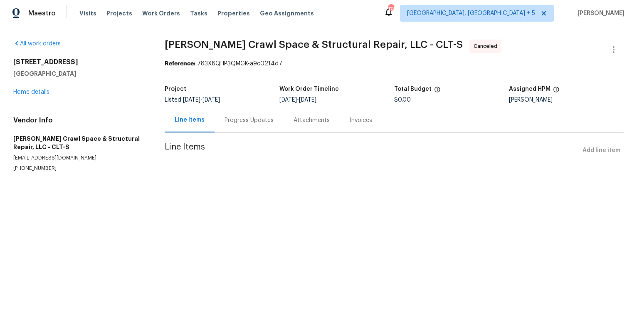
click at [237, 123] on div "Progress Updates" at bounding box center [249, 120] width 49 height 8
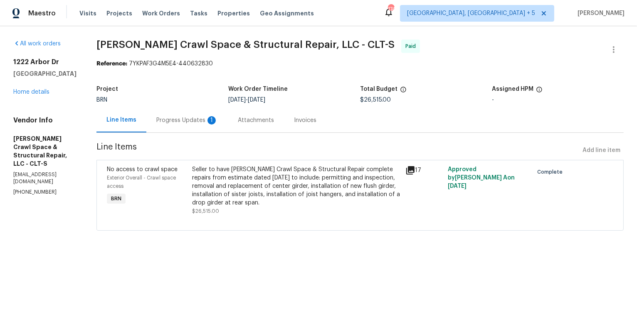
click at [185, 121] on div "Progress Updates 1" at bounding box center [187, 120] width 62 height 8
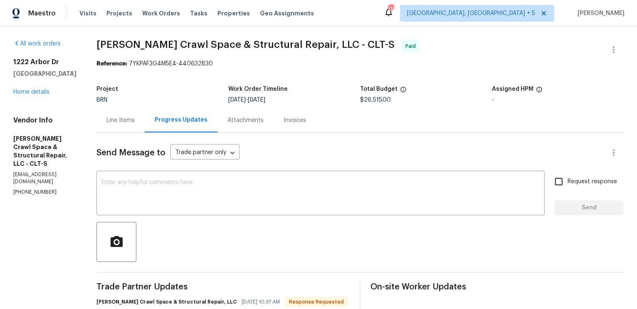
drag, startPoint x: 77, startPoint y: 73, endPoint x: 10, endPoint y: 59, distance: 67.6
copy div "1222 Arbor Dr Salisbury, NC 28144"
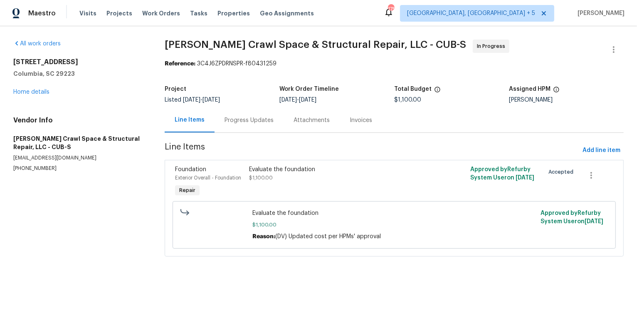
click at [252, 120] on div "Progress Updates" at bounding box center [249, 120] width 49 height 8
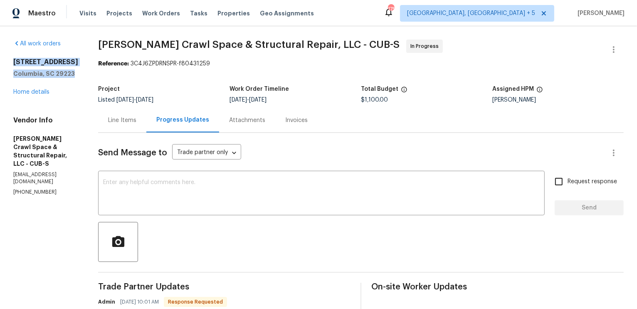
drag, startPoint x: 76, startPoint y: 73, endPoint x: 11, endPoint y: 61, distance: 65.6
copy div "2540 Chatsworth Rd Columbia, SC 29223"
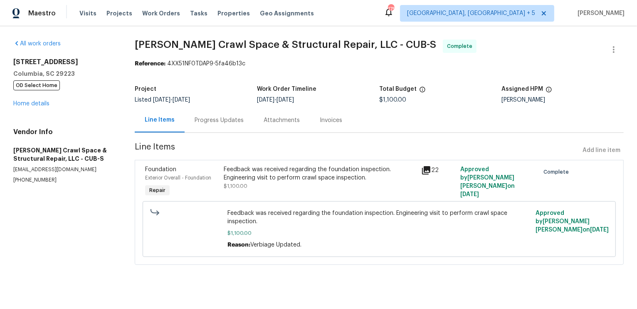
click at [216, 112] on div "Progress Updates" at bounding box center [219, 120] width 69 height 25
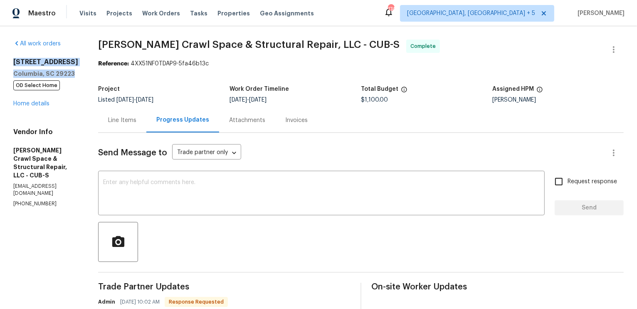
drag, startPoint x: 81, startPoint y: 74, endPoint x: 12, endPoint y: 63, distance: 70.4
copy div "1920 Pennfield Dr Columbia, SC 29223"
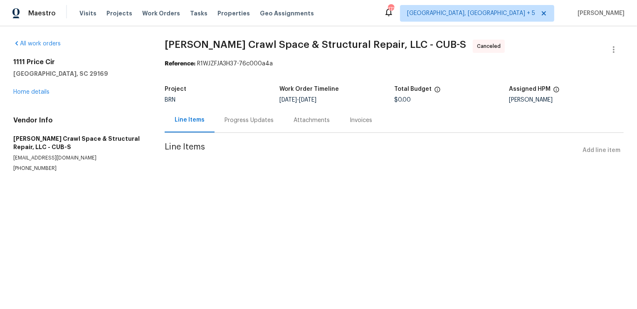
click at [244, 124] on div "Progress Updates" at bounding box center [249, 120] width 49 height 8
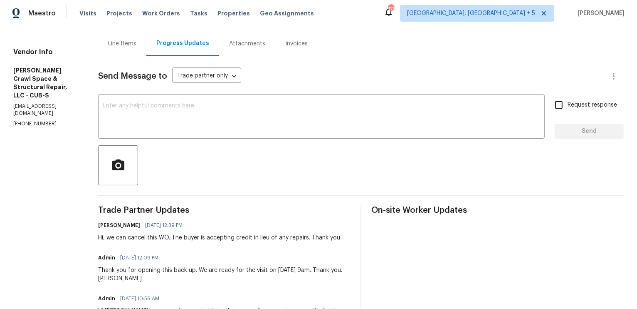
scroll to position [5, 0]
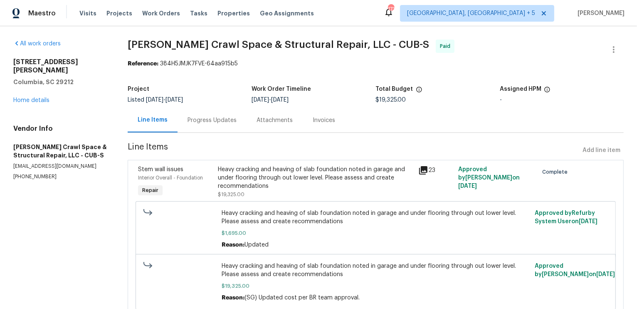
click at [215, 118] on div "Progress Updates" at bounding box center [212, 120] width 49 height 8
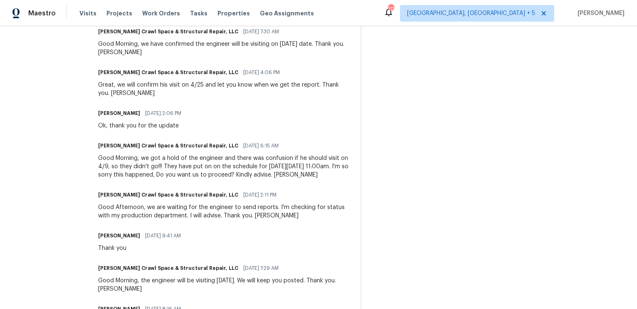
scroll to position [2565, 0]
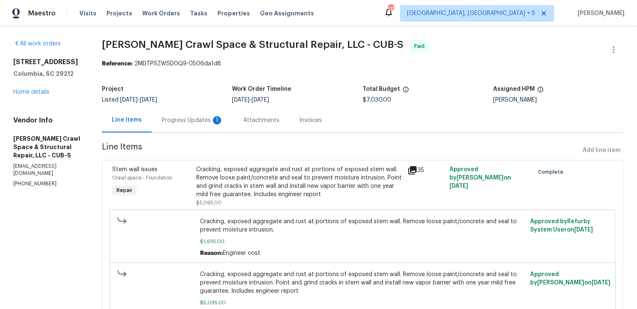
click at [194, 122] on div "Progress Updates 1" at bounding box center [193, 120] width 62 height 8
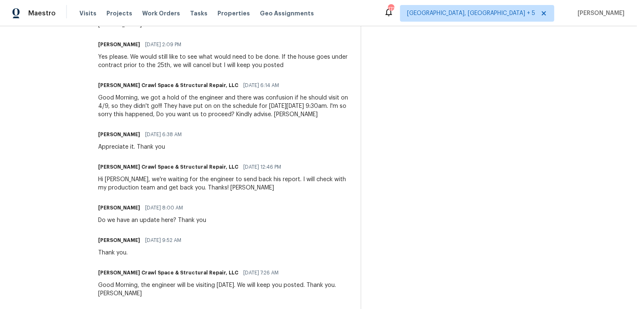
scroll to position [2426, 0]
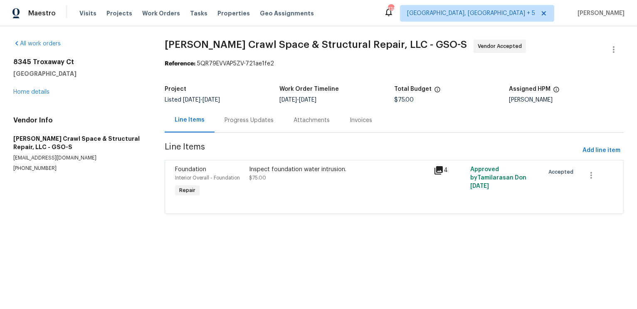
click at [239, 121] on div "Progress Updates" at bounding box center [249, 120] width 49 height 8
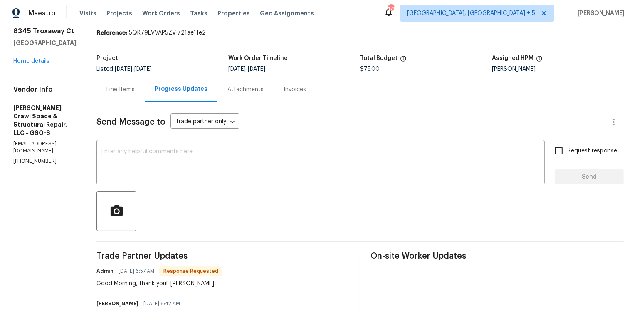
scroll to position [30, 0]
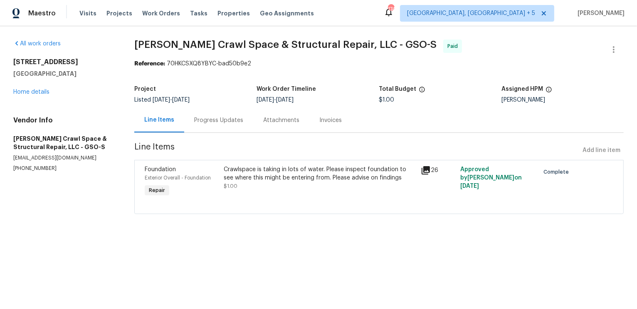
click at [209, 118] on div "Progress Updates" at bounding box center [218, 120] width 49 height 8
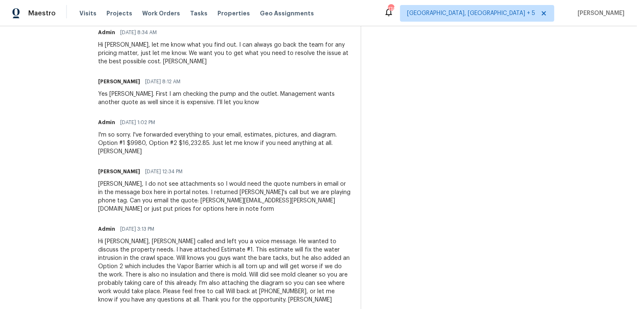
scroll to position [308, 0]
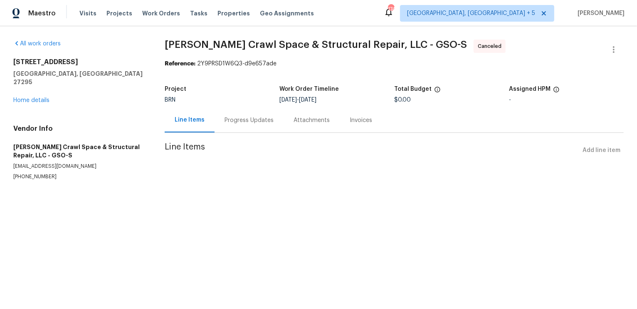
click at [243, 120] on div "Progress Updates" at bounding box center [249, 120] width 49 height 8
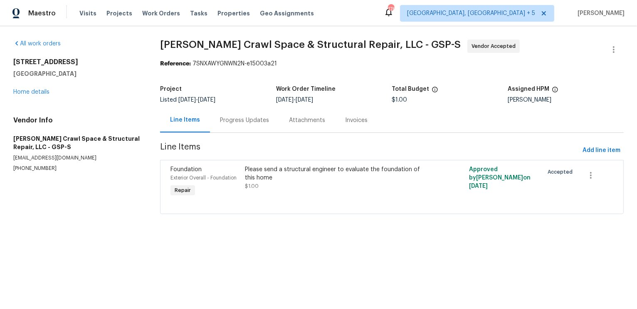
click at [241, 122] on div "Progress Updates" at bounding box center [244, 120] width 49 height 8
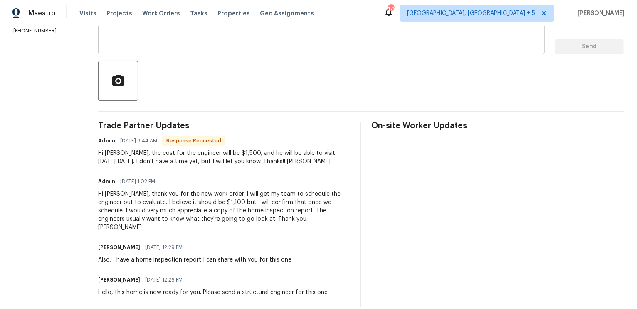
scroll to position [163, 0]
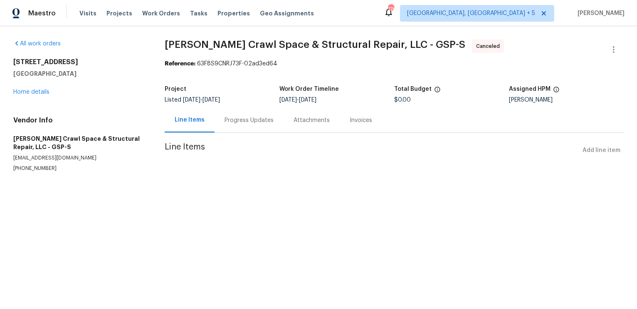
click at [244, 121] on div "Progress Updates" at bounding box center [249, 120] width 49 height 8
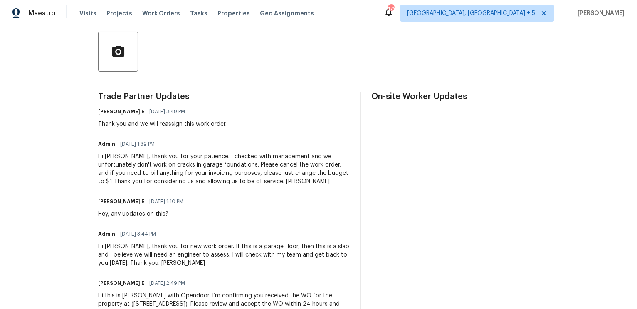
scroll to position [229, 0]
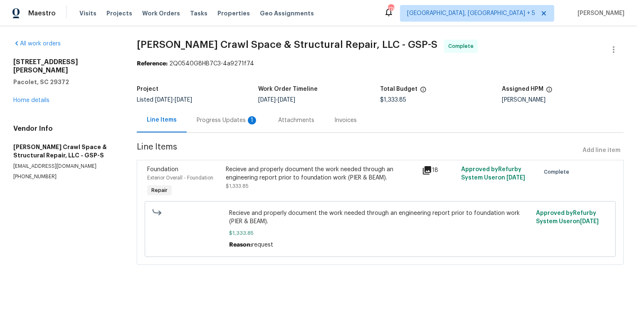
click at [223, 119] on div "Progress Updates 1" at bounding box center [228, 120] width 62 height 8
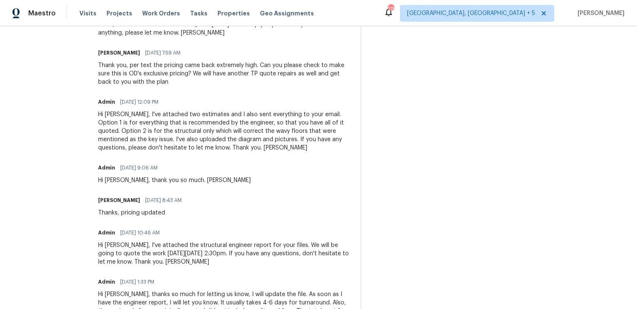
scroll to position [656, 0]
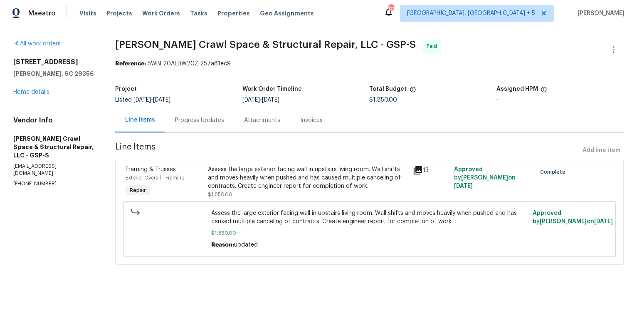
click at [194, 121] on div "Progress Updates" at bounding box center [199, 120] width 49 height 8
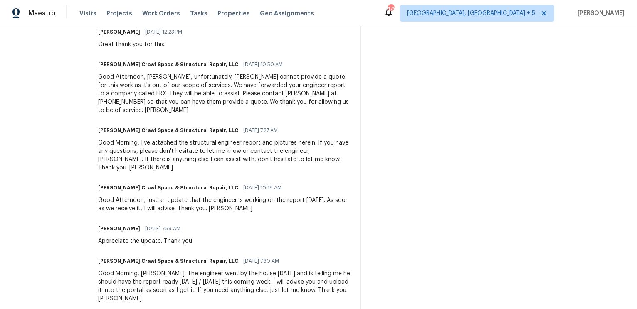
scroll to position [282, 0]
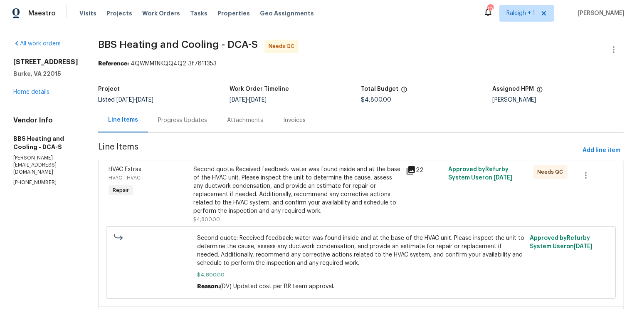
click at [205, 119] on div "Progress Updates" at bounding box center [182, 120] width 49 height 8
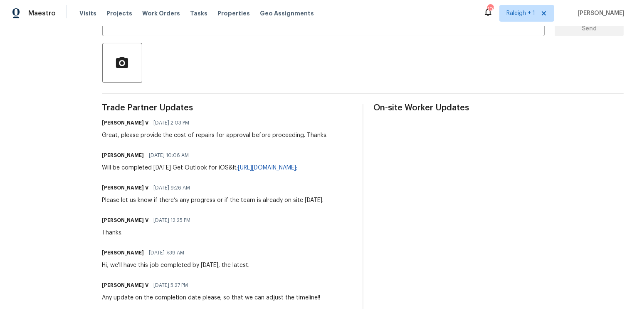
scroll to position [168, 0]
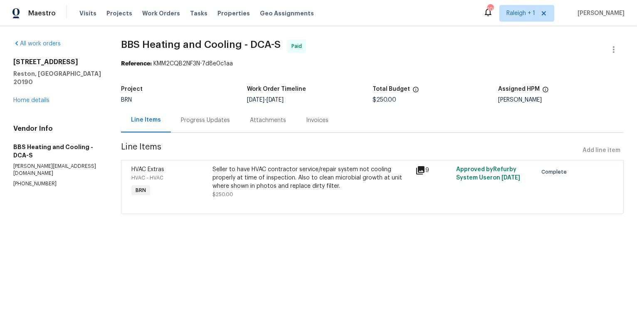
click at [205, 122] on div "Progress Updates" at bounding box center [205, 120] width 49 height 8
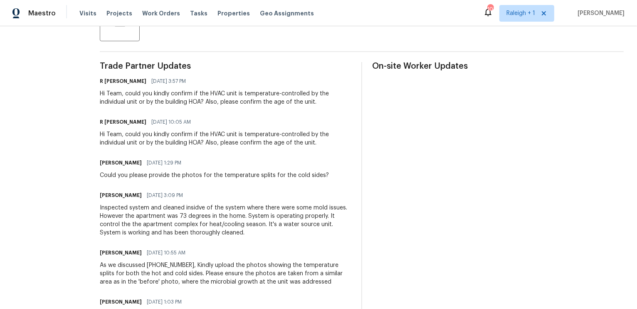
scroll to position [218, 0]
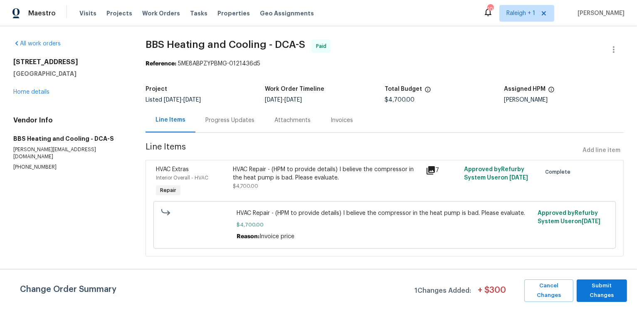
click at [222, 121] on div "Progress Updates" at bounding box center [229, 120] width 49 height 8
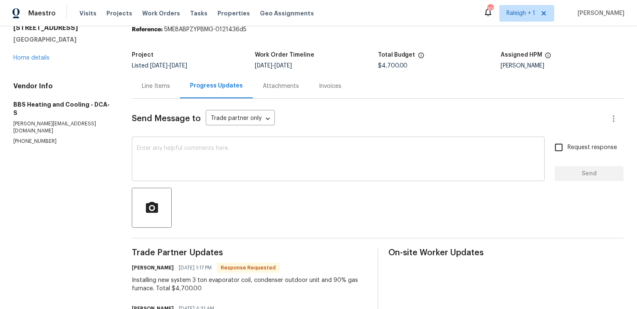
scroll to position [34, 0]
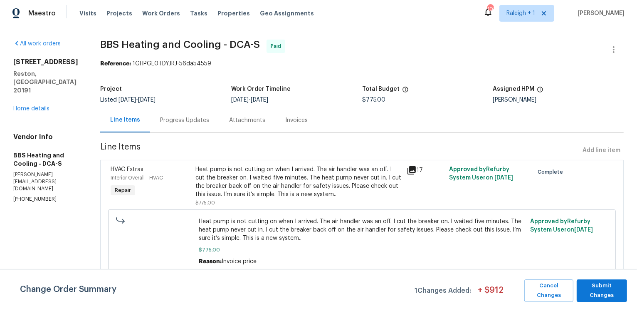
click at [207, 121] on div "Progress Updates" at bounding box center [184, 120] width 49 height 8
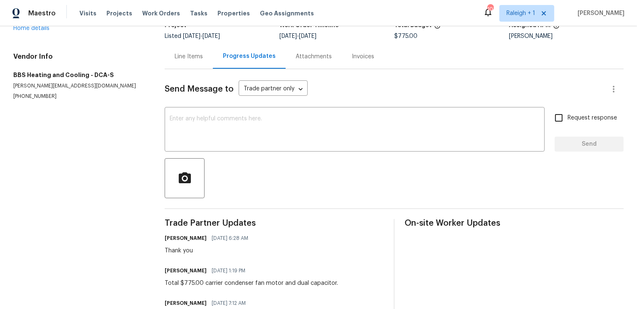
scroll to position [98, 0]
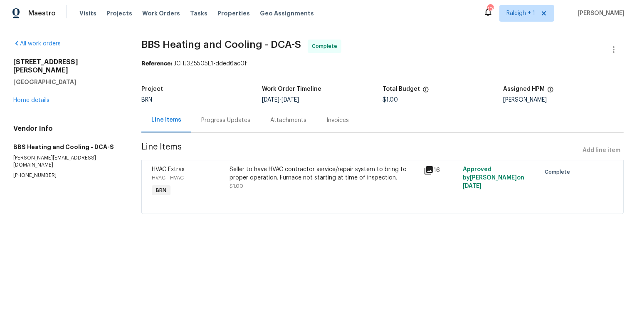
click at [212, 124] on div "Progress Updates" at bounding box center [225, 120] width 49 height 8
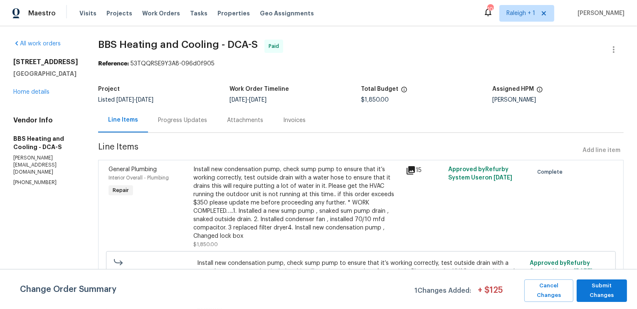
click at [198, 123] on div "Progress Updates" at bounding box center [182, 120] width 49 height 8
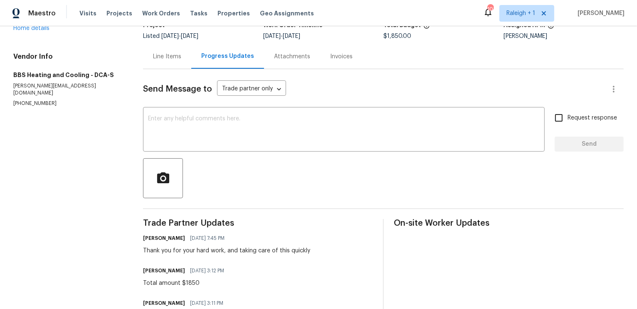
scroll to position [138, 0]
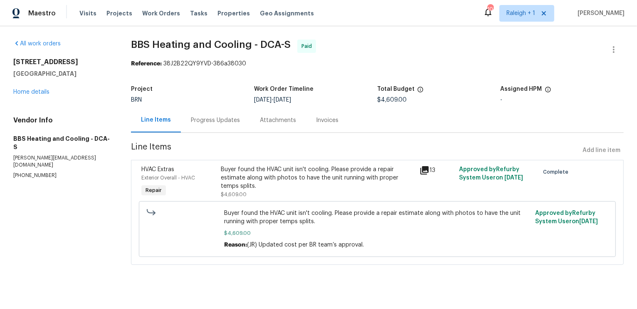
click at [213, 116] on div "Progress Updates" at bounding box center [215, 120] width 49 height 8
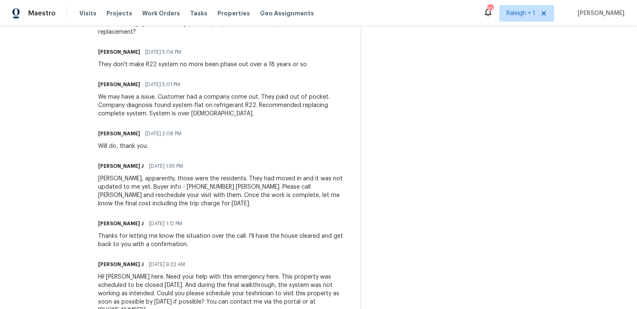
scroll to position [862, 0]
